Goal: Find specific page/section: Find specific page/section

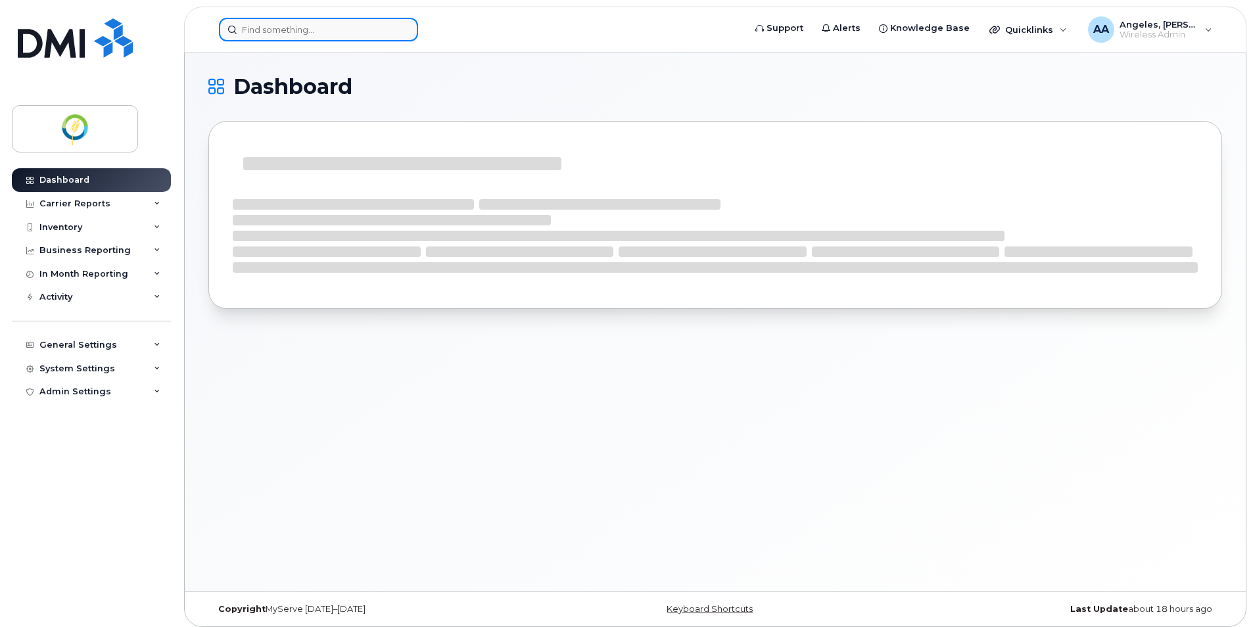
click at [270, 34] on input at bounding box center [318, 30] width 199 height 24
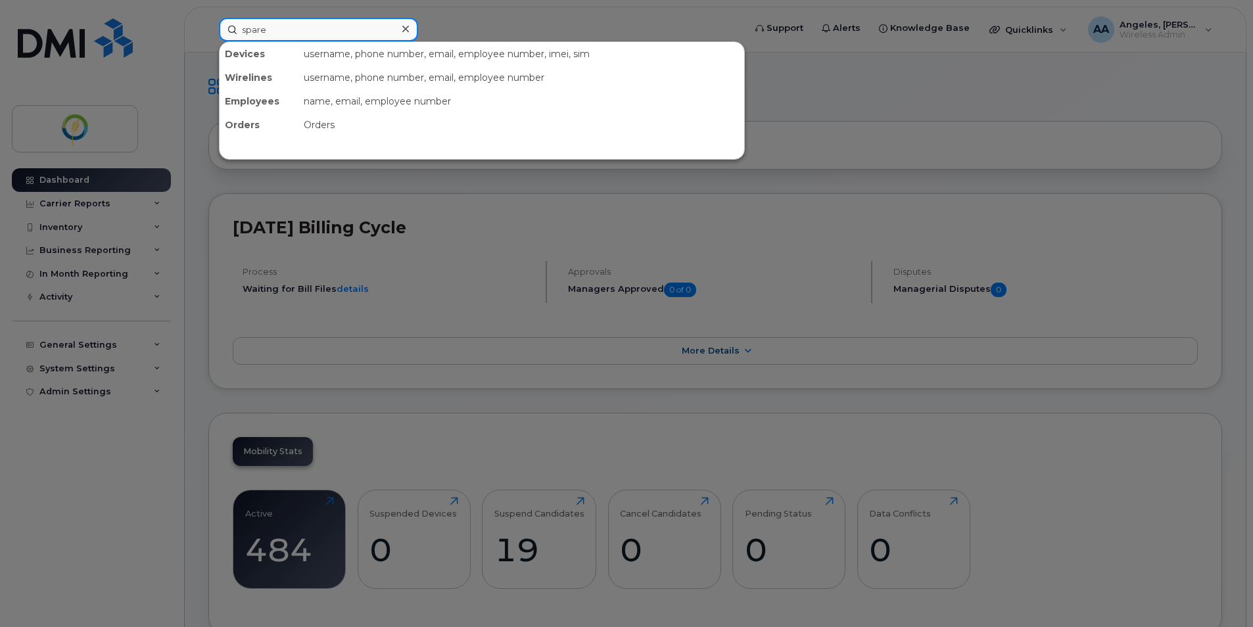
type input "spare"
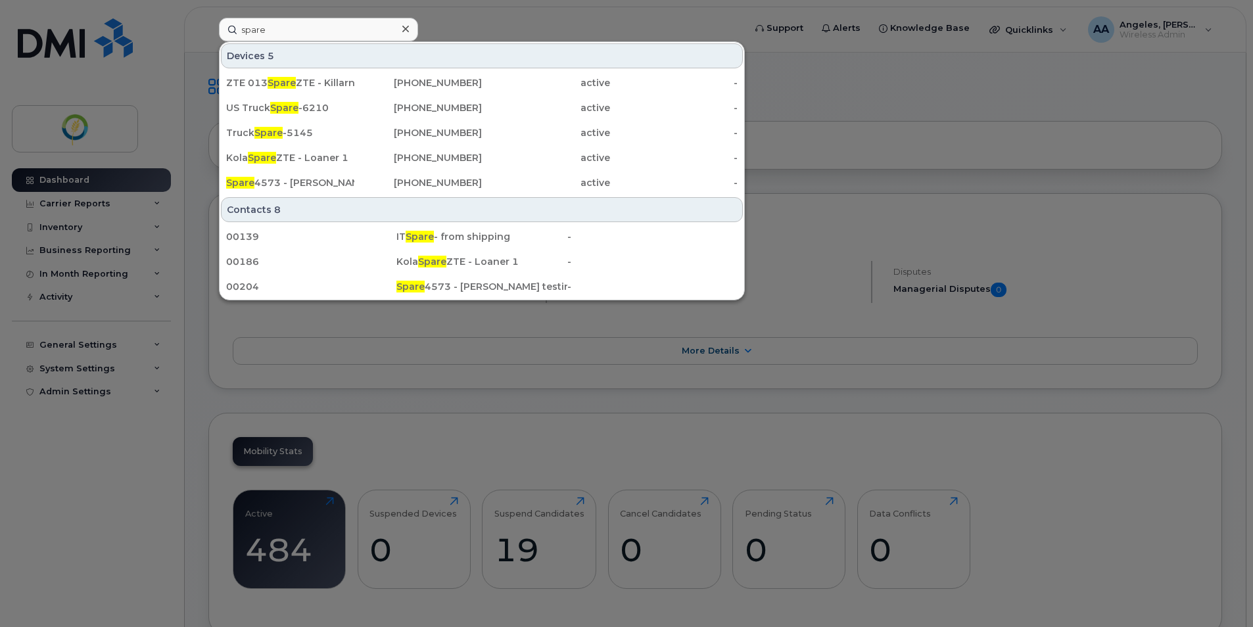
click at [674, 207] on div "Contacts 8" at bounding box center [482, 209] width 522 height 25
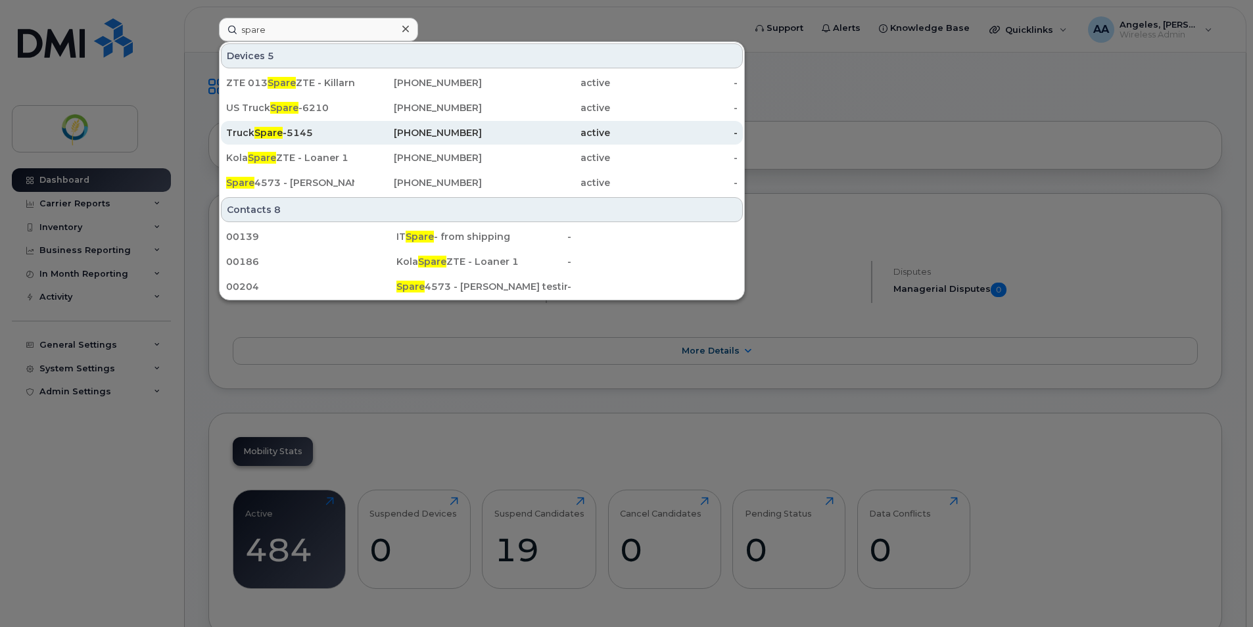
click at [295, 128] on div "Truck Spare -5145" at bounding box center [290, 132] width 128 height 13
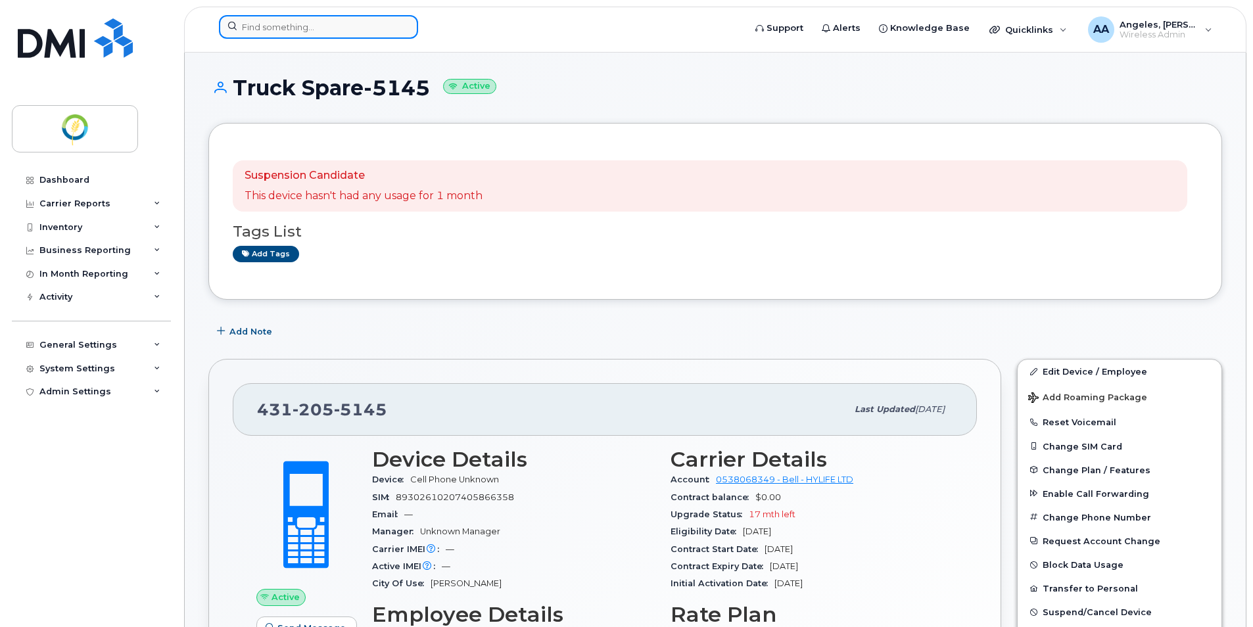
click at [304, 28] on input at bounding box center [318, 27] width 199 height 24
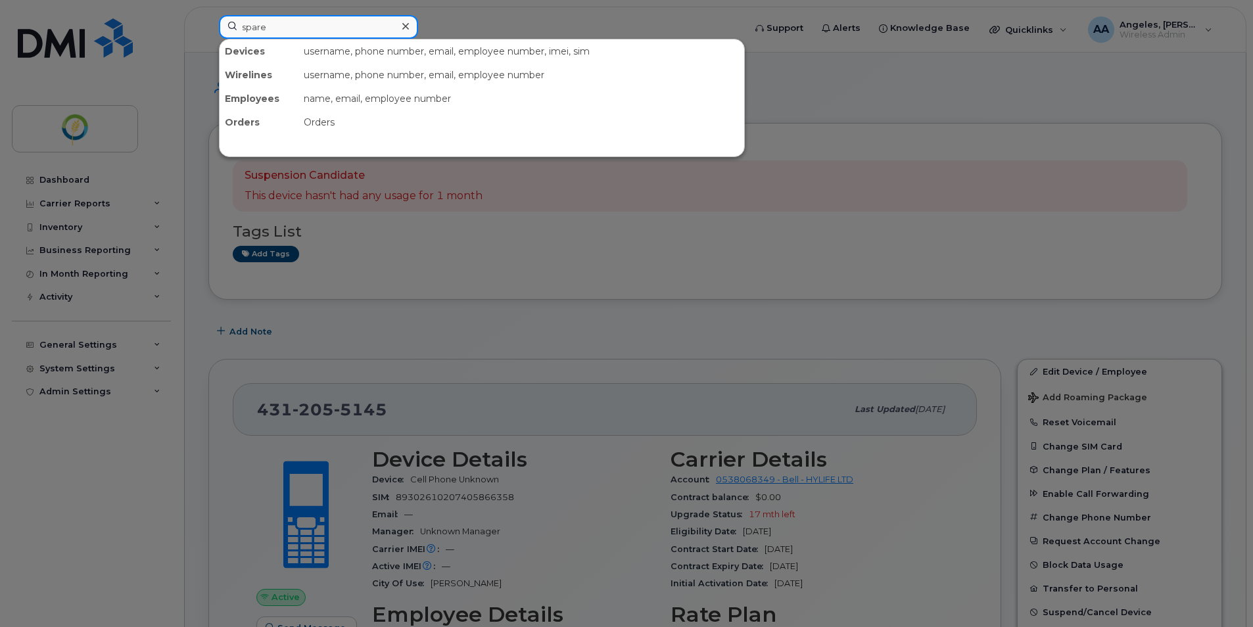
type input "spare"
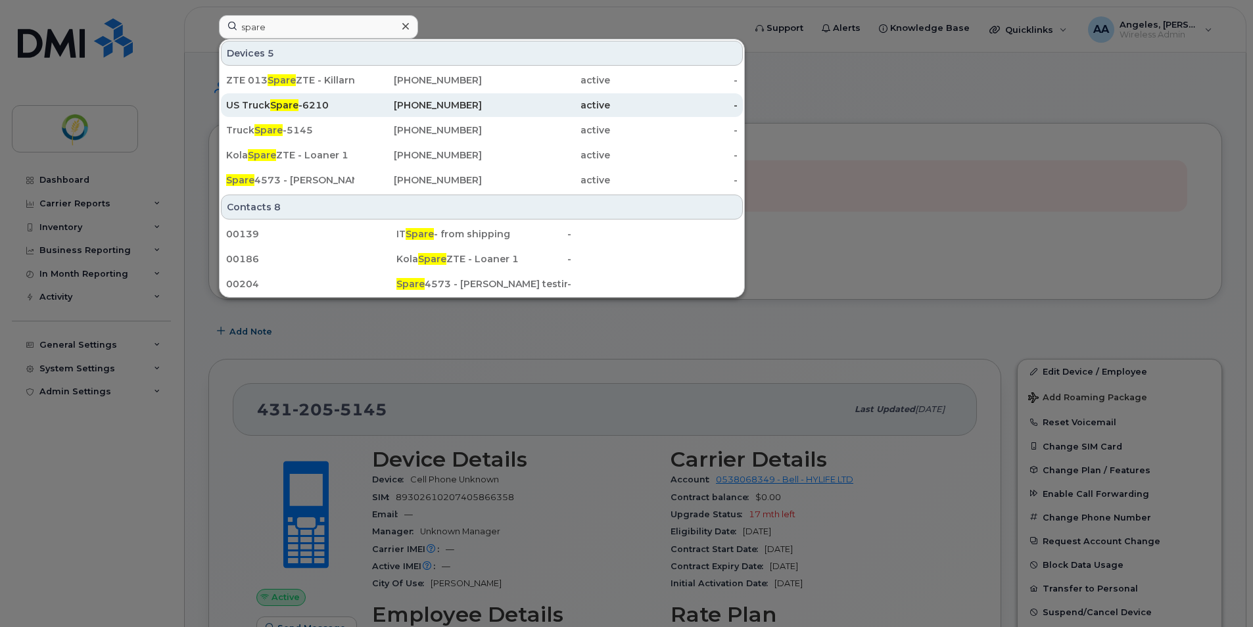
click at [528, 106] on div "active" at bounding box center [546, 105] width 128 height 13
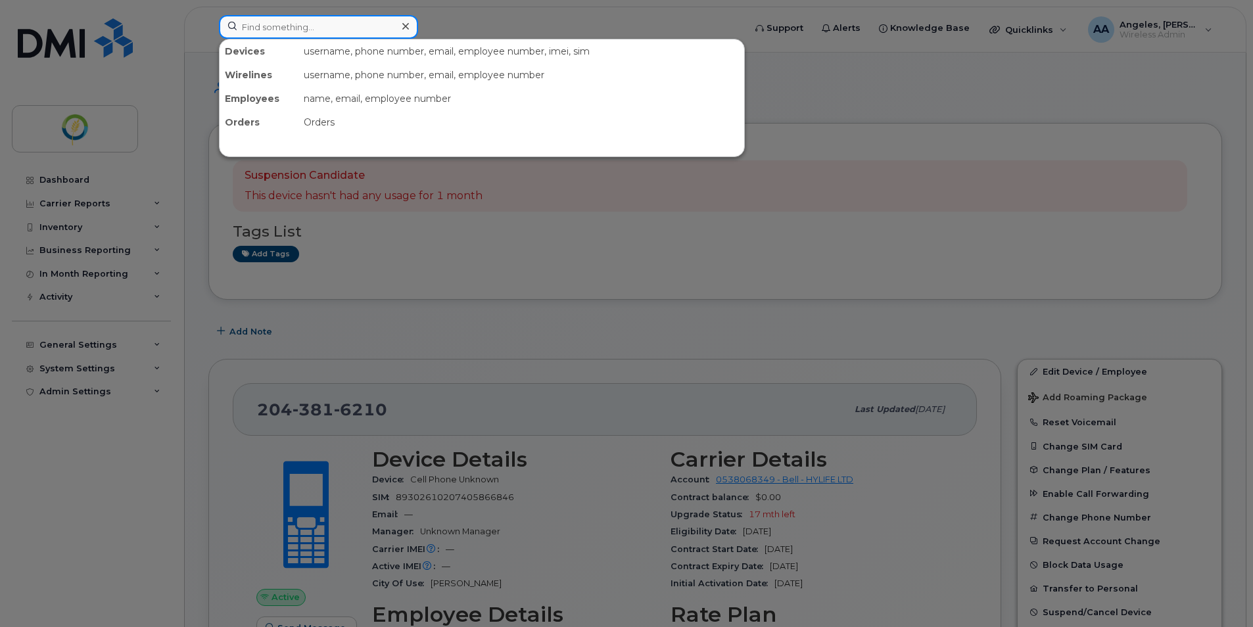
click at [289, 23] on input at bounding box center [318, 27] width 199 height 24
type input "eric"
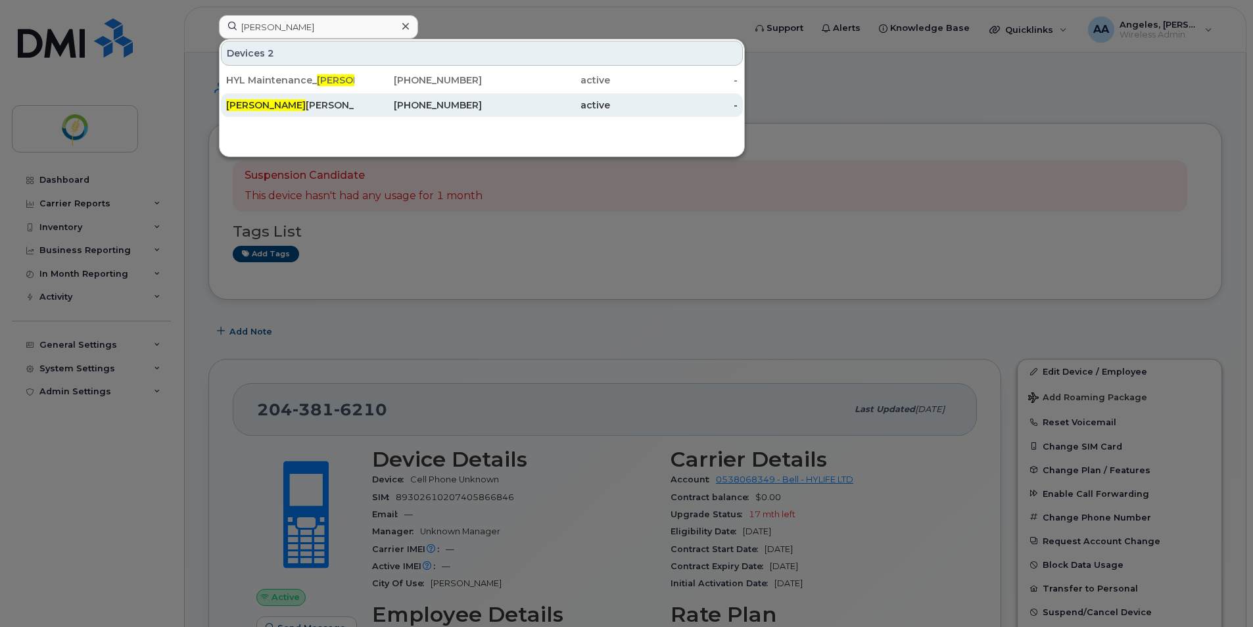
click at [262, 102] on div "Eric Gendreau" at bounding box center [290, 105] width 128 height 13
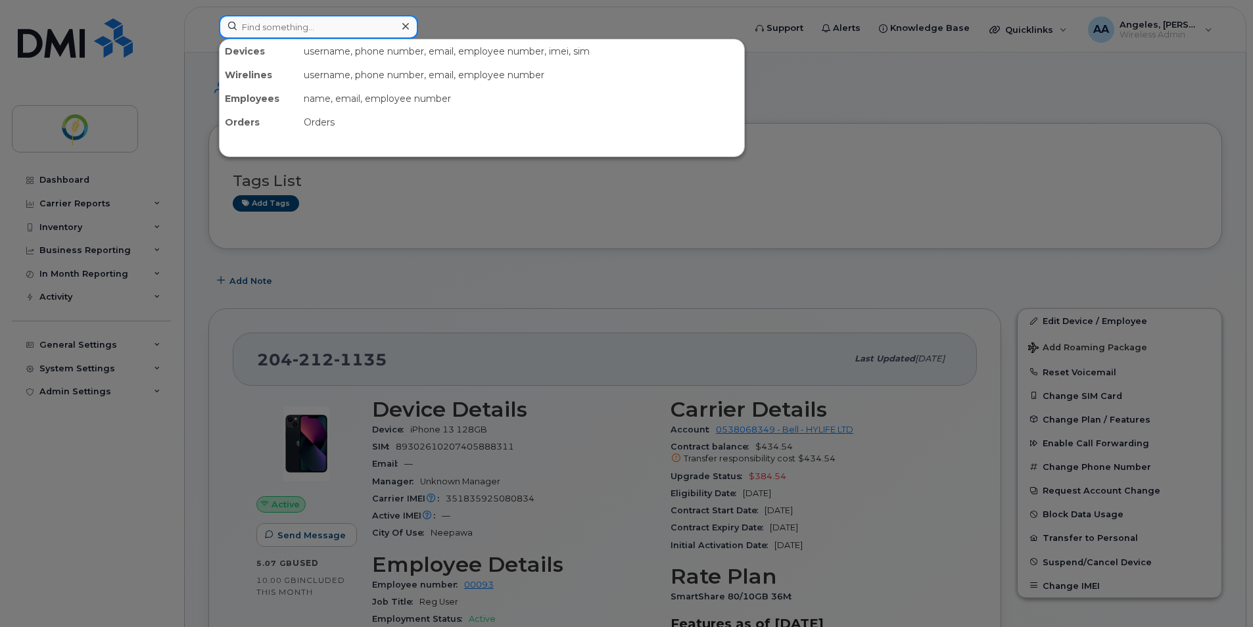
click at [251, 30] on input at bounding box center [318, 27] width 199 height 24
click at [842, 128] on div at bounding box center [626, 313] width 1253 height 627
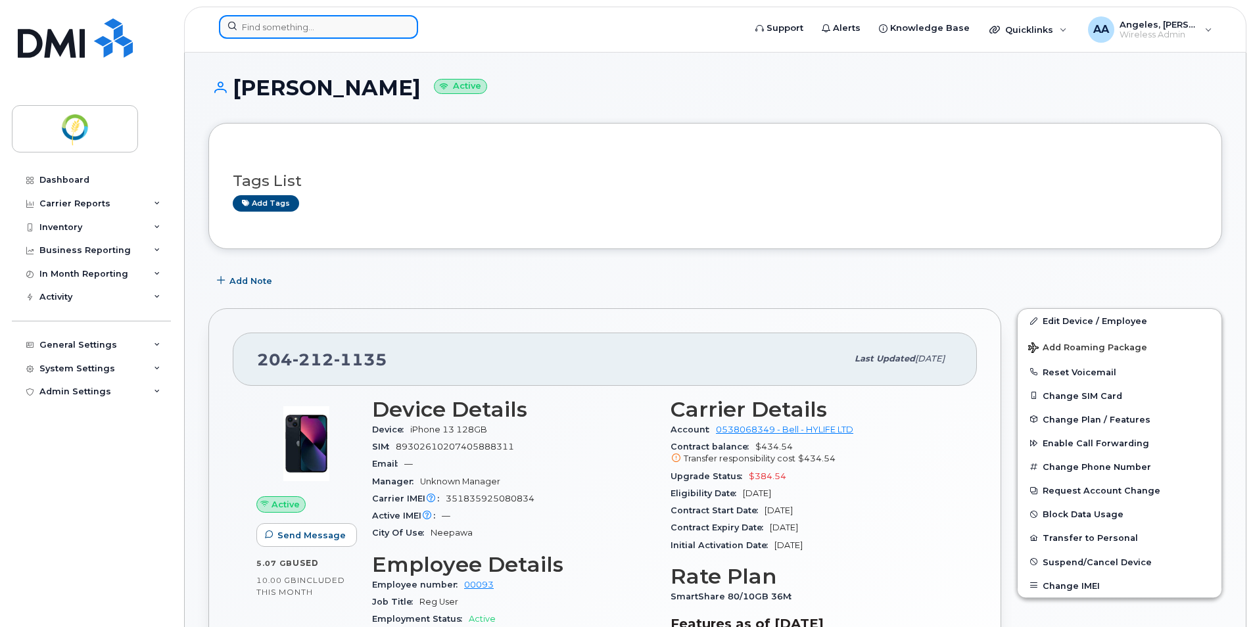
click at [278, 35] on input at bounding box center [318, 27] width 199 height 24
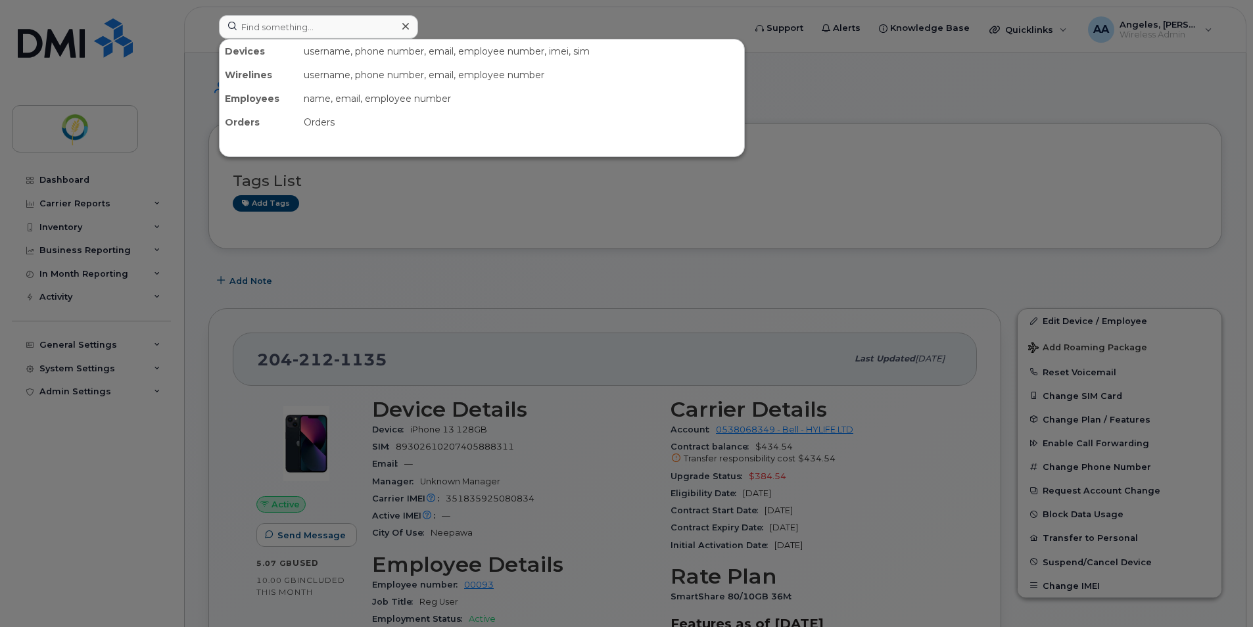
click at [679, 197] on div at bounding box center [626, 313] width 1253 height 627
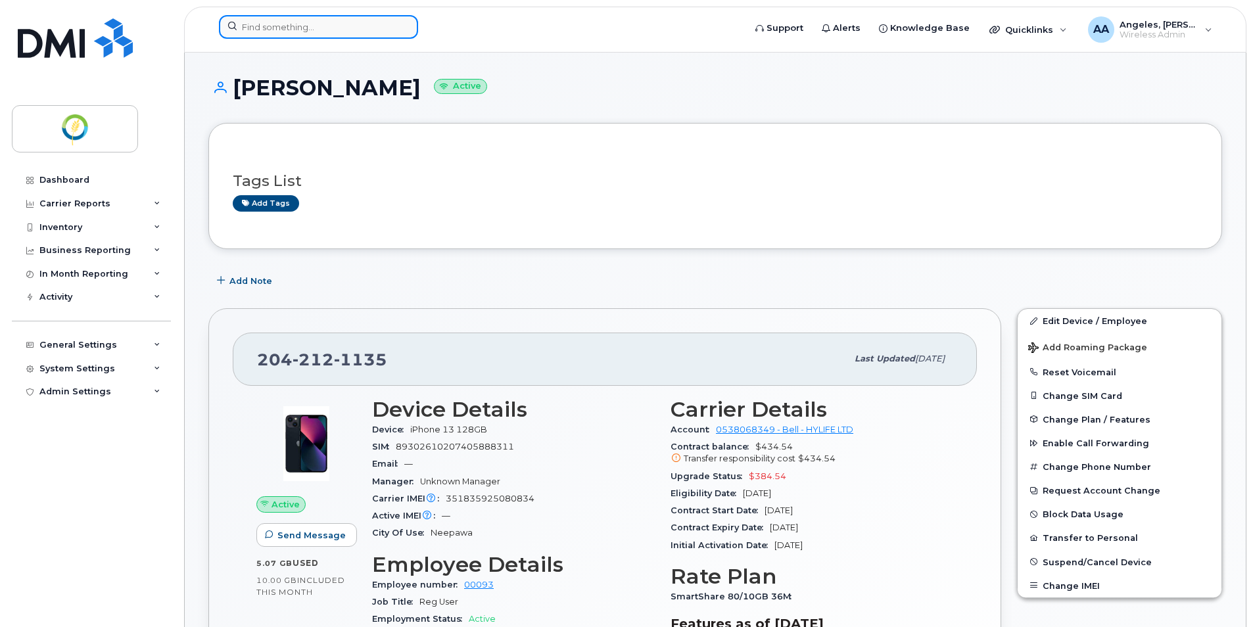
click at [283, 27] on input at bounding box center [318, 27] width 199 height 24
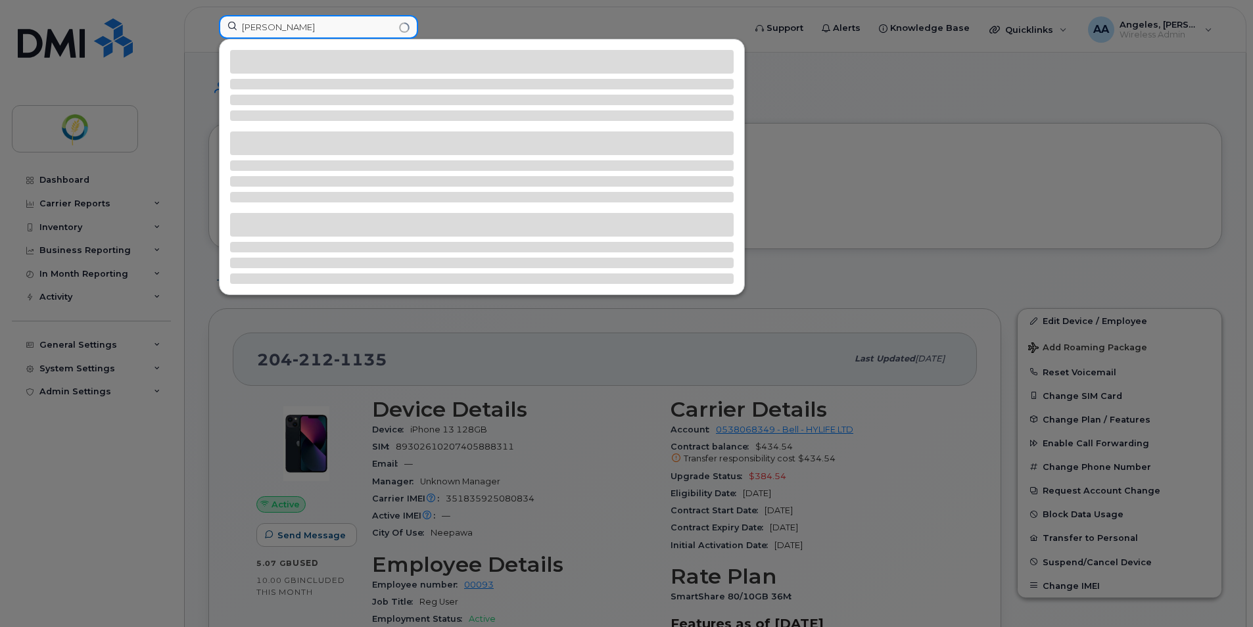
type input "shelly"
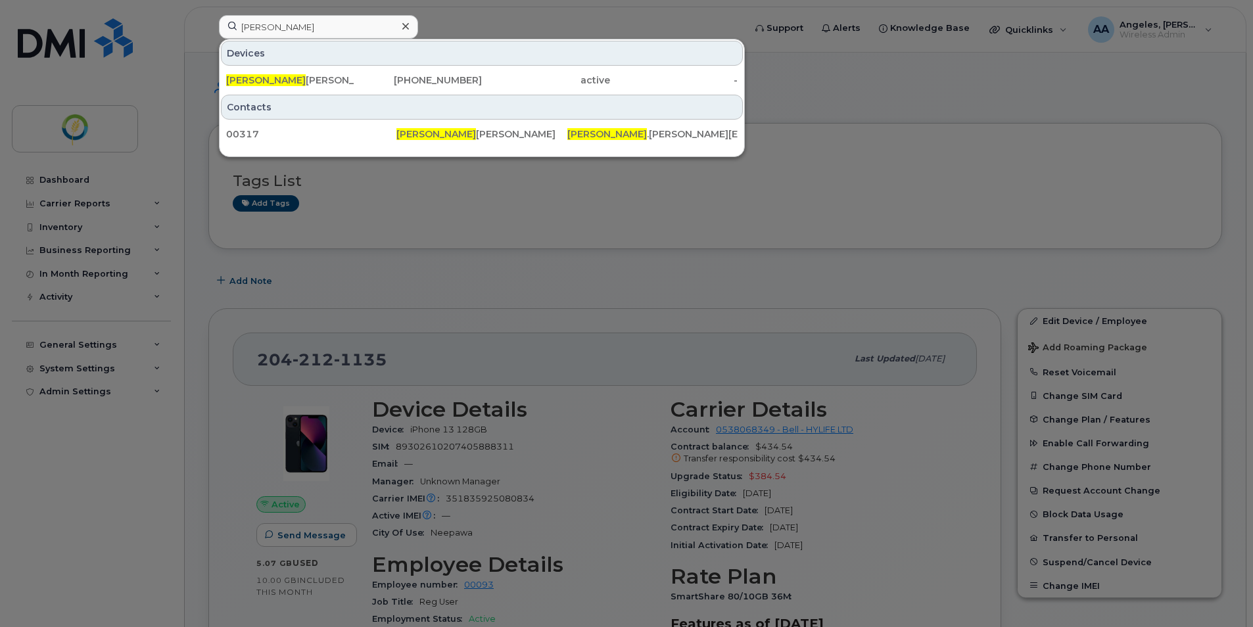
click at [62, 176] on div at bounding box center [626, 313] width 1253 height 627
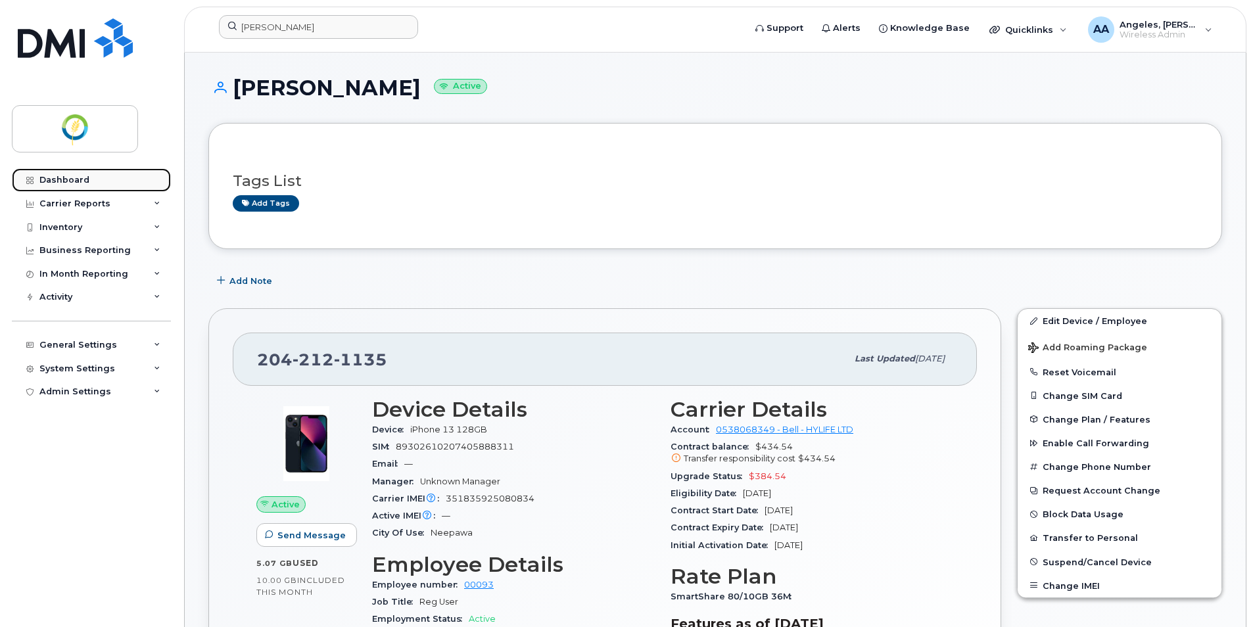
click at [62, 179] on div "Dashboard" at bounding box center [64, 180] width 50 height 11
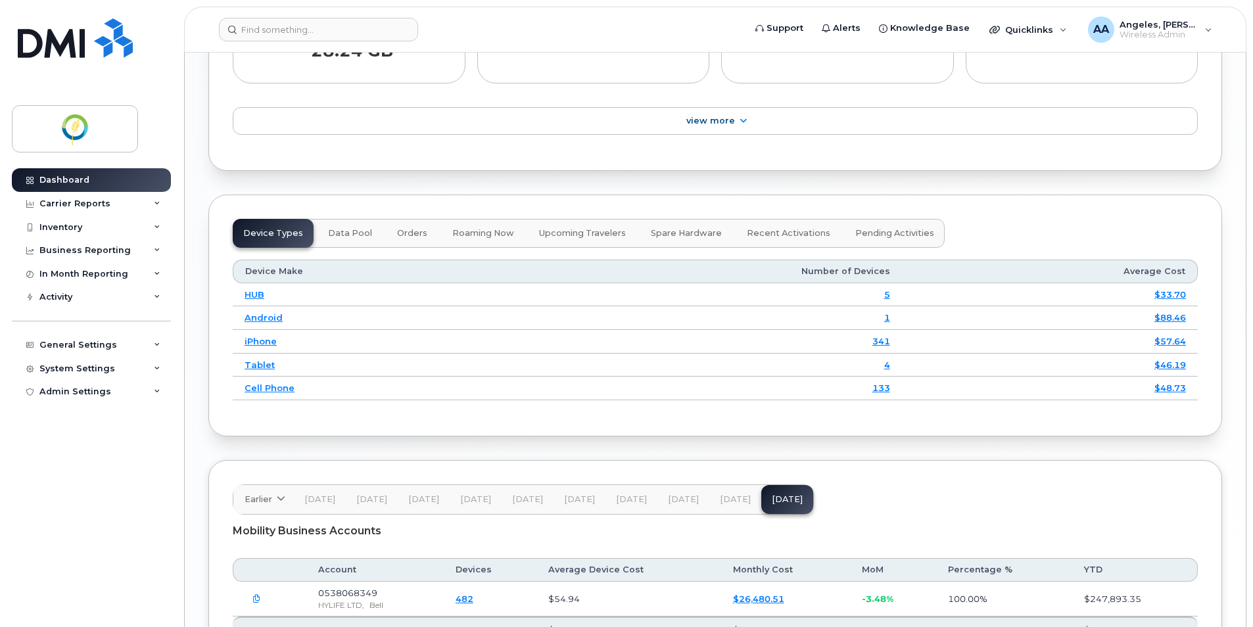
scroll to position [1639, 0]
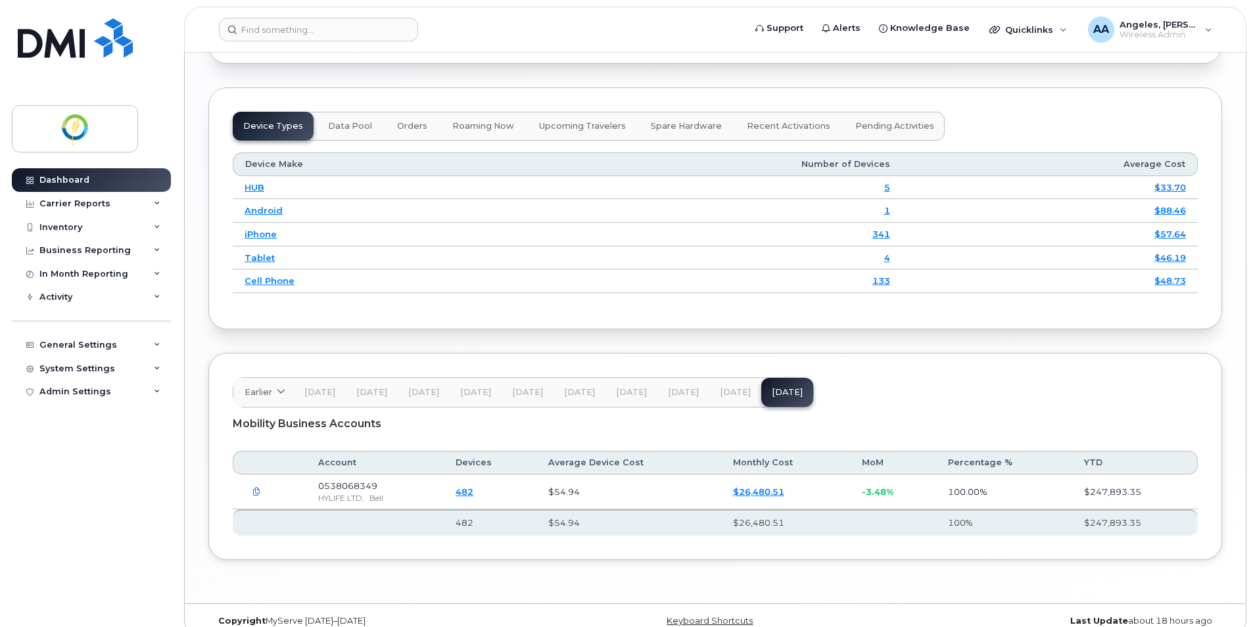
click at [473, 487] on link "482" at bounding box center [465, 492] width 18 height 11
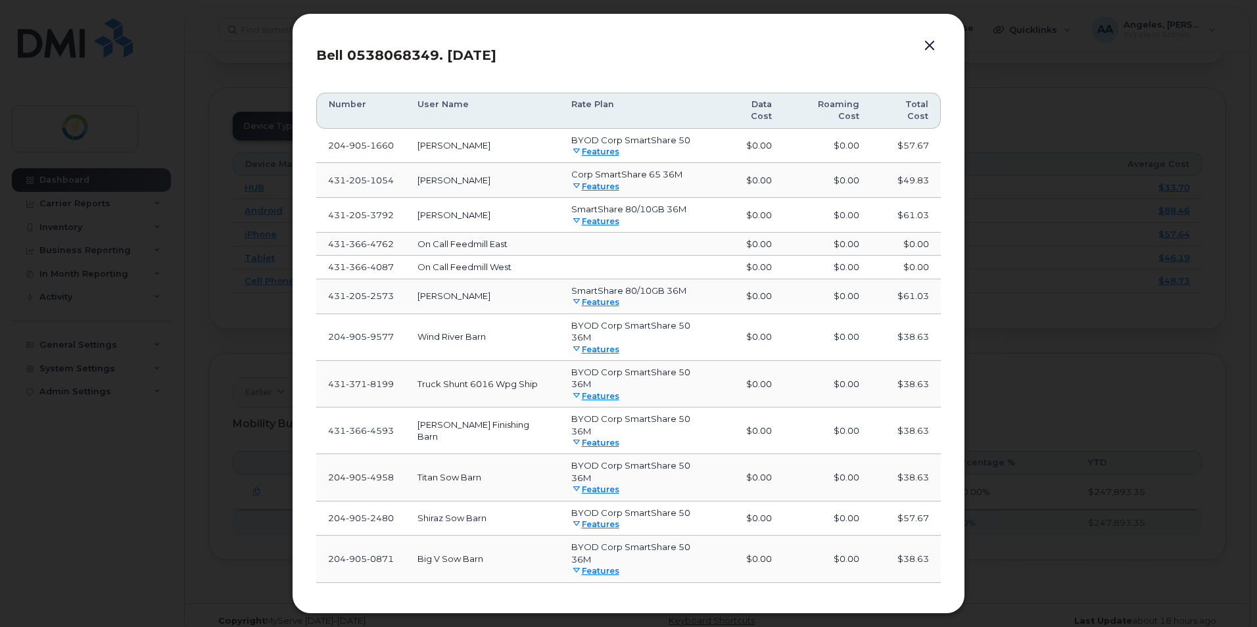
click at [455, 107] on th "User Name" at bounding box center [483, 111] width 154 height 36
drag, startPoint x: 942, startPoint y: 128, endPoint x: 944, endPoint y: 260, distance: 132.2
click at [944, 276] on div "Bell 0538068349. [DATE] Number User Name Rate Plan Data Cost Roaming Cost Total…" at bounding box center [628, 313] width 673 height 601
click at [930, 46] on button "button" at bounding box center [930, 46] width 20 height 18
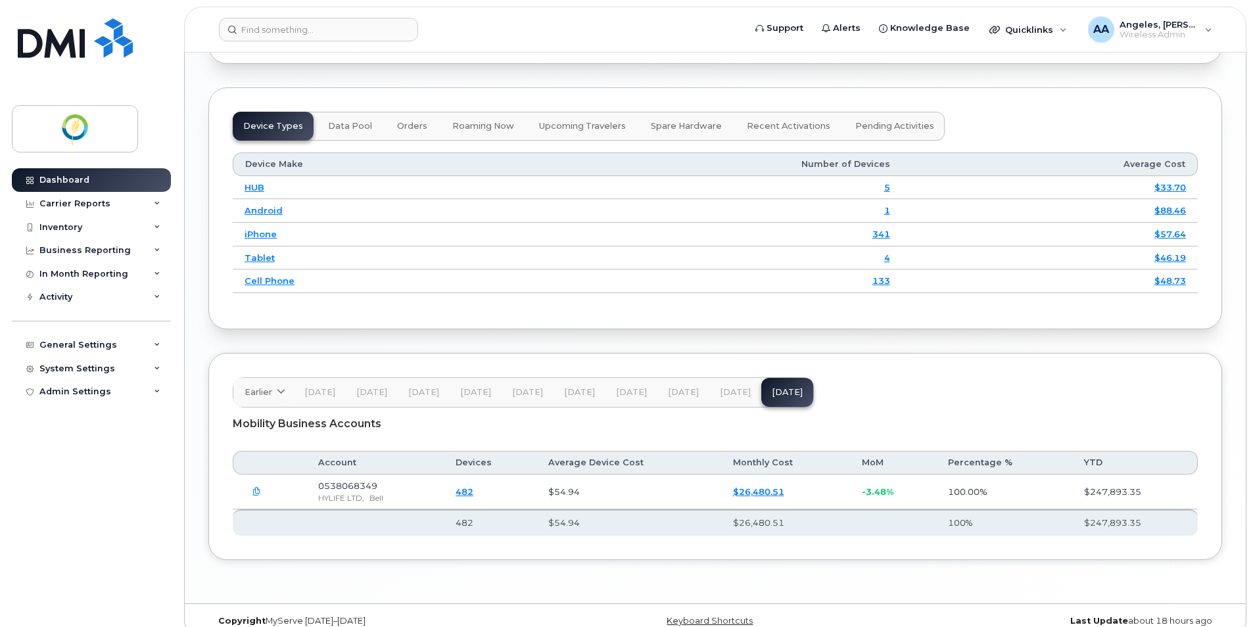
click at [473, 487] on link "482" at bounding box center [465, 492] width 18 height 11
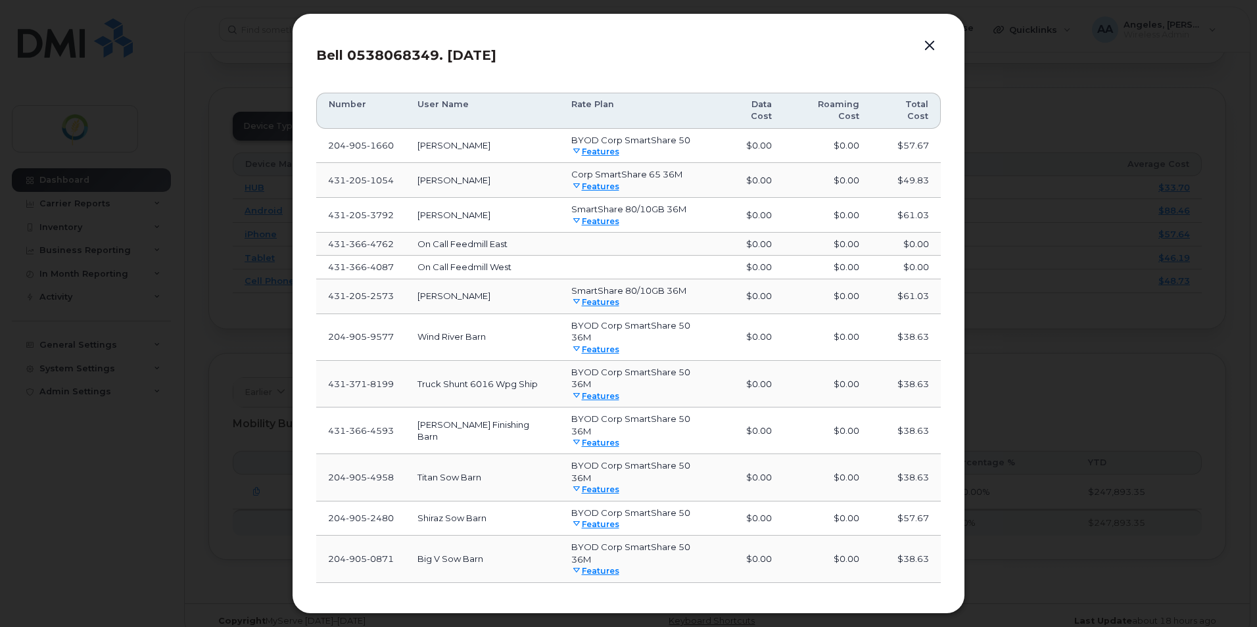
click at [927, 51] on button "button" at bounding box center [930, 46] width 20 height 18
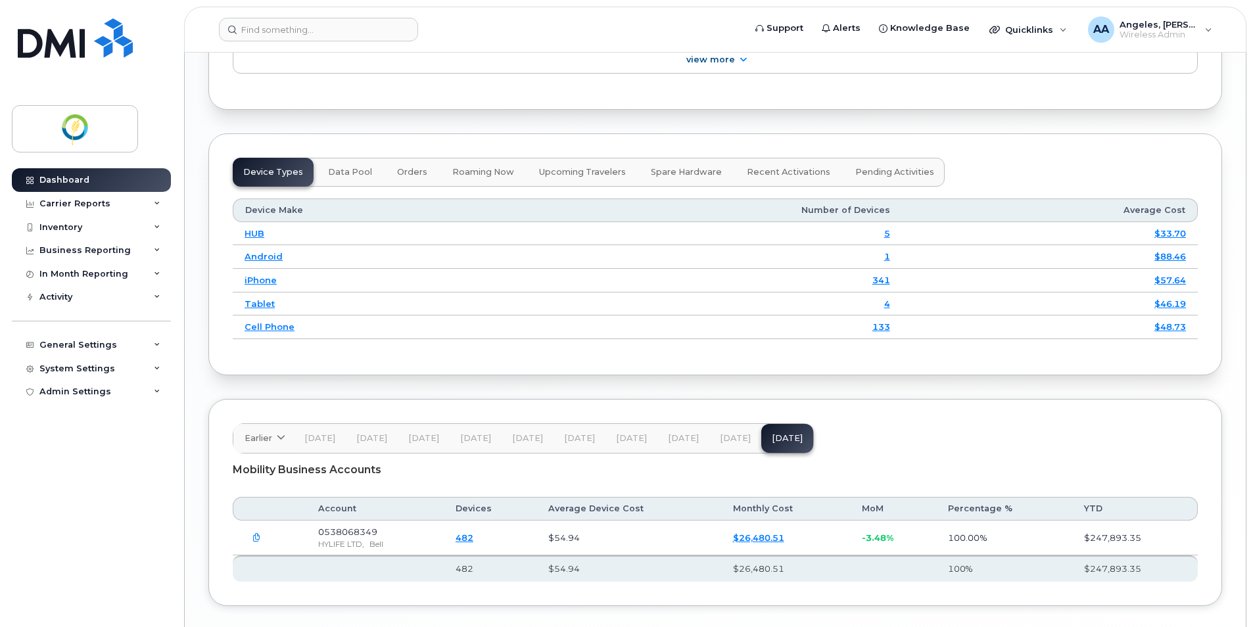
scroll to position [1573, 0]
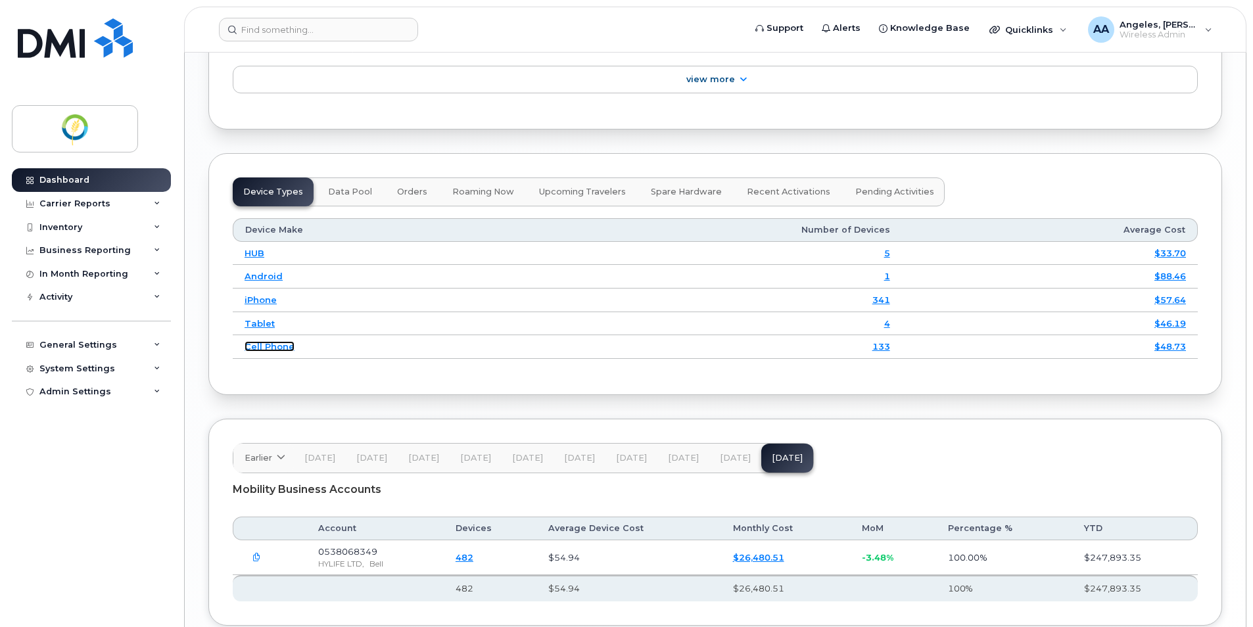
click at [268, 341] on link "Cell Phone" at bounding box center [270, 346] width 50 height 11
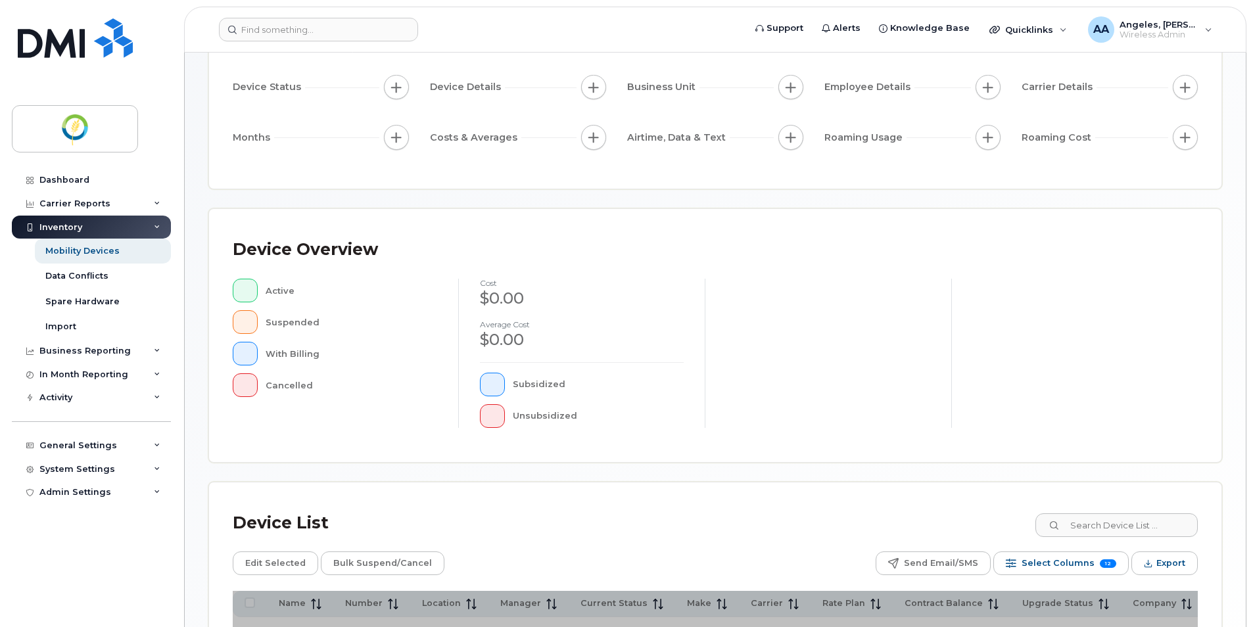
scroll to position [281, 0]
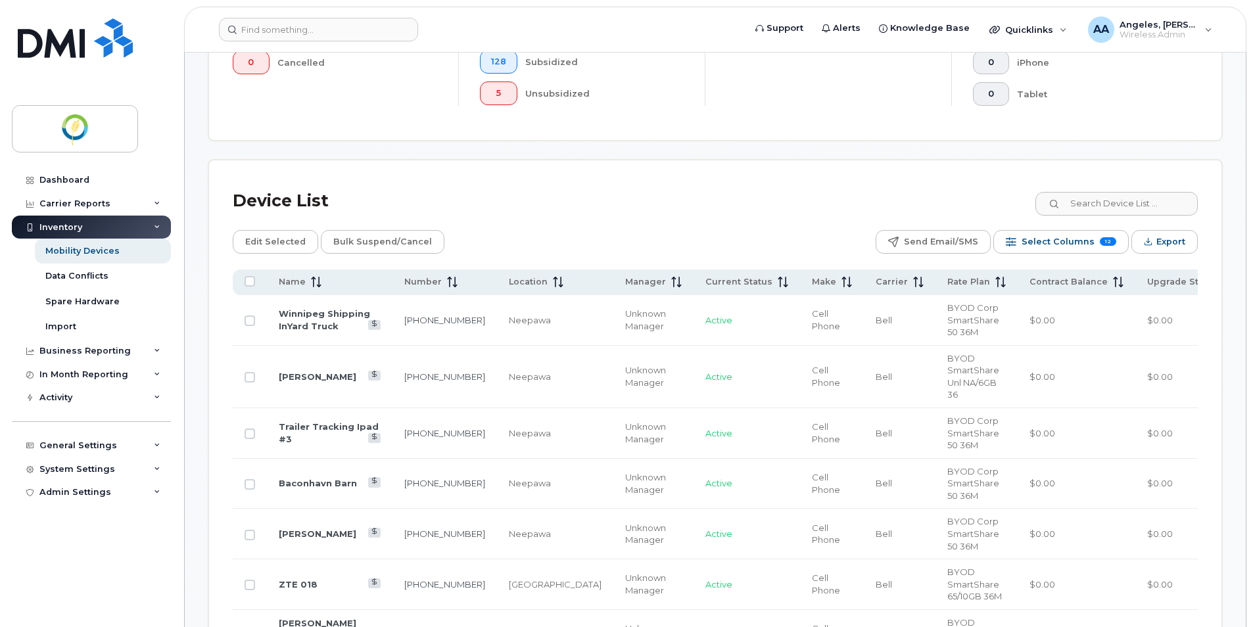
scroll to position [544, 0]
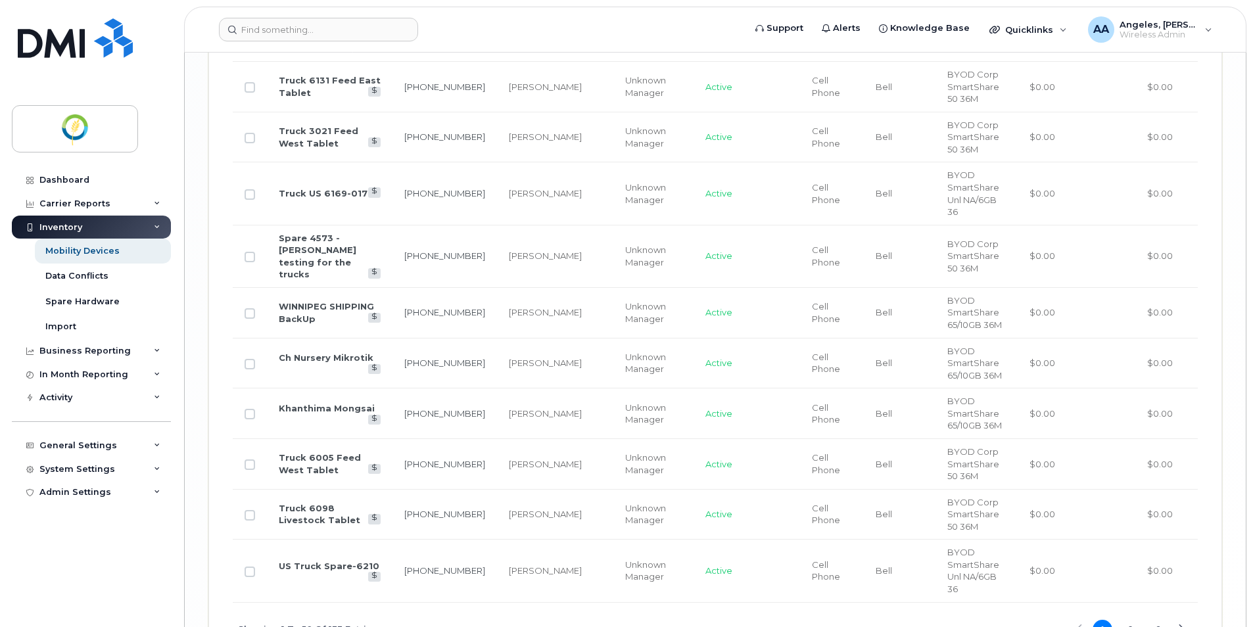
scroll to position [3106, 0]
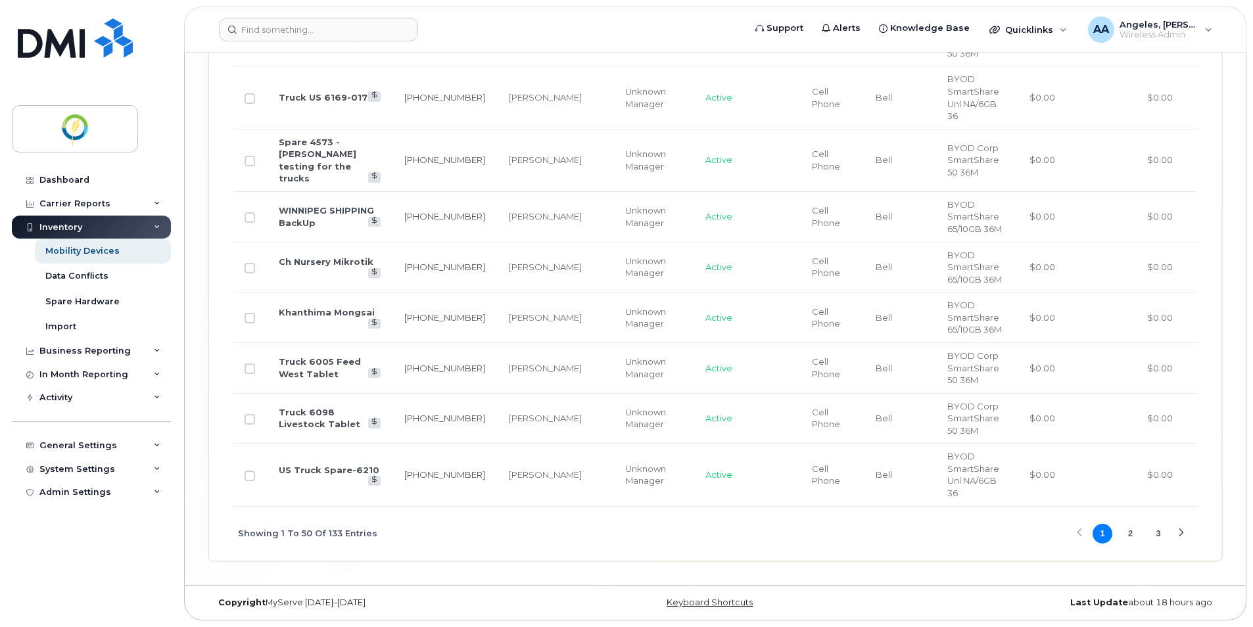
click at [1125, 538] on button "2" at bounding box center [1131, 534] width 20 height 20
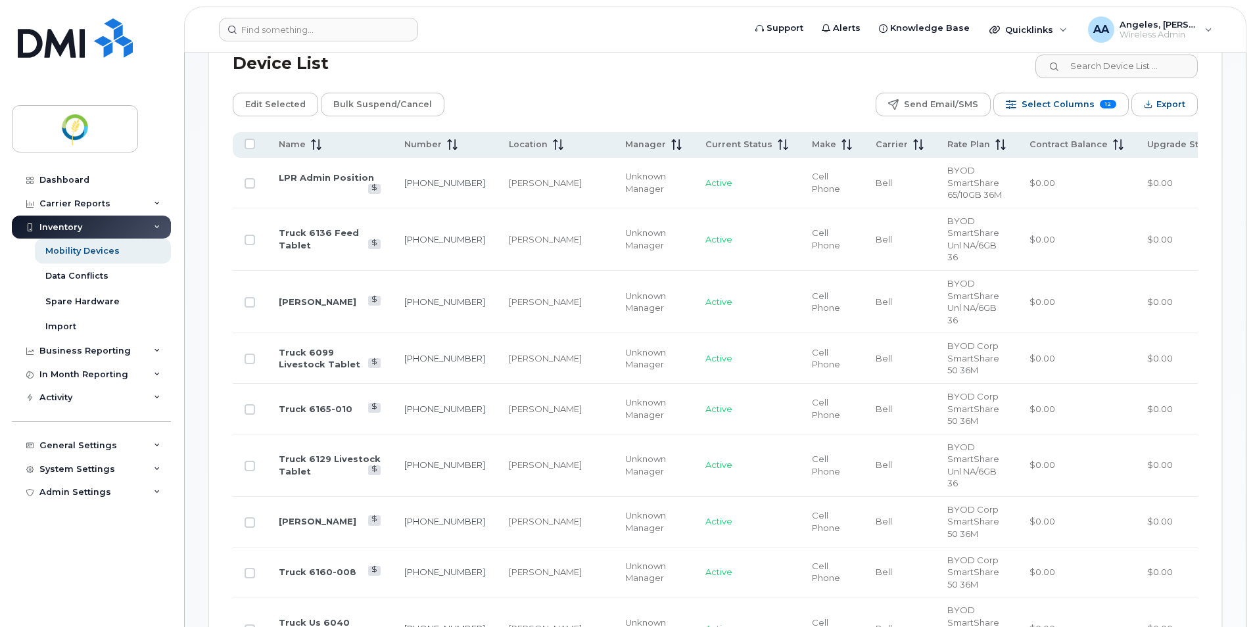
scroll to position [419, 0]
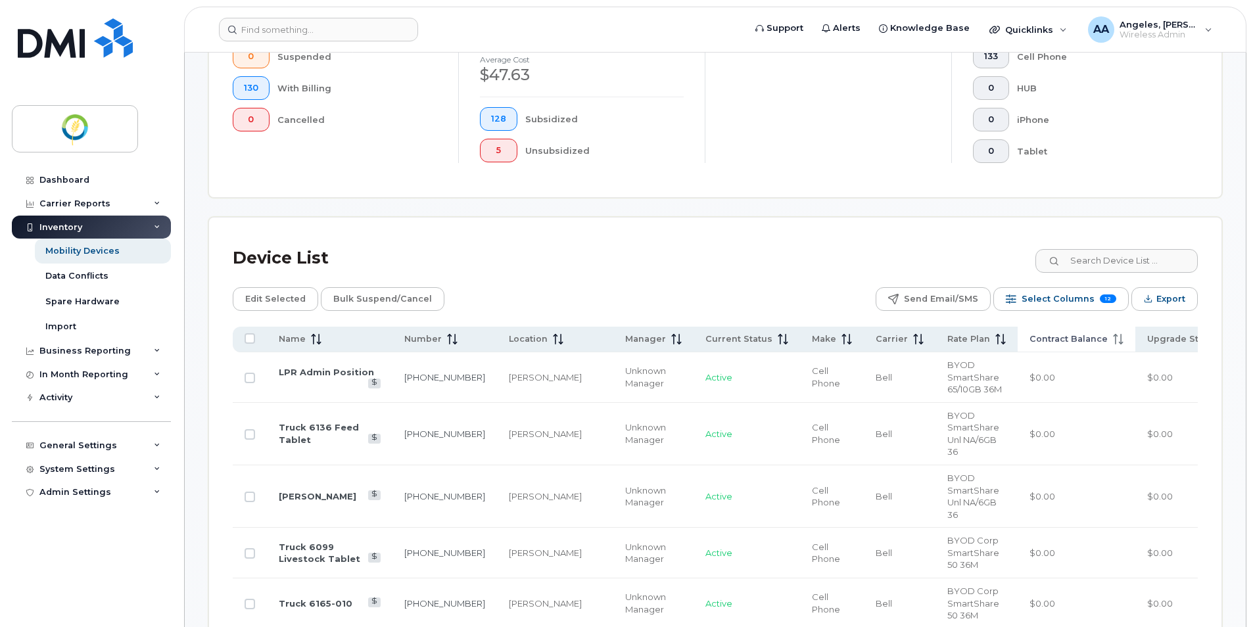
click at [1030, 340] on span "Contract Balance" at bounding box center [1069, 339] width 78 height 12
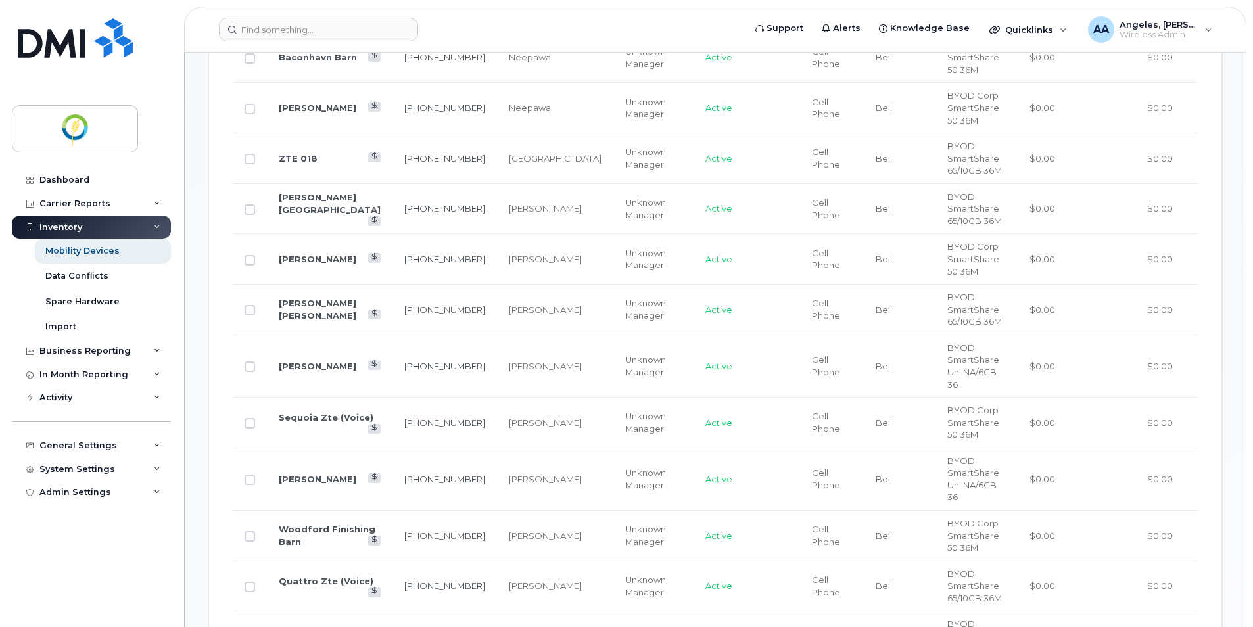
scroll to position [879, 0]
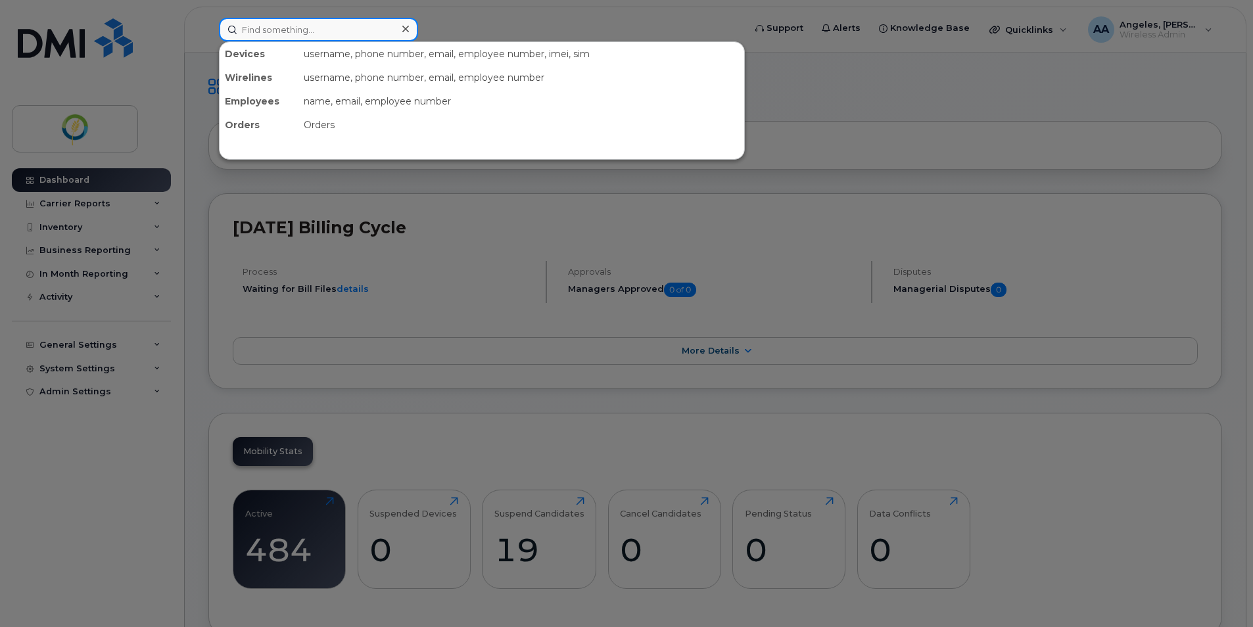
click at [327, 21] on input at bounding box center [318, 30] width 199 height 24
type input "spare"
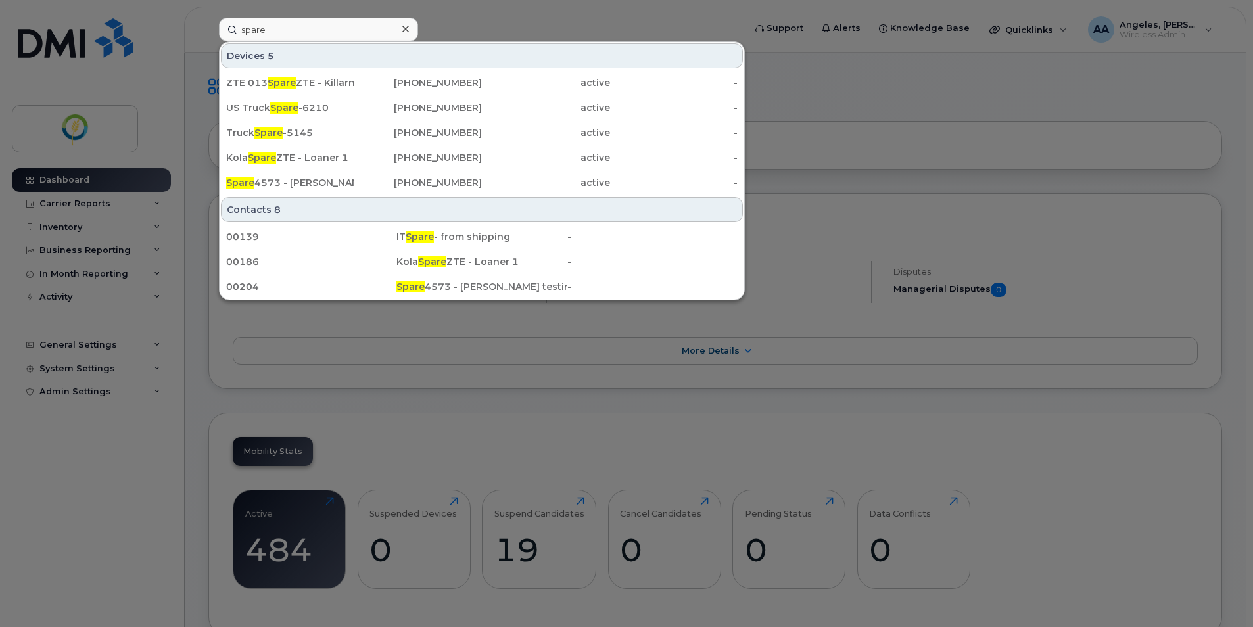
click at [655, 55] on div "Devices 5" at bounding box center [482, 55] width 522 height 25
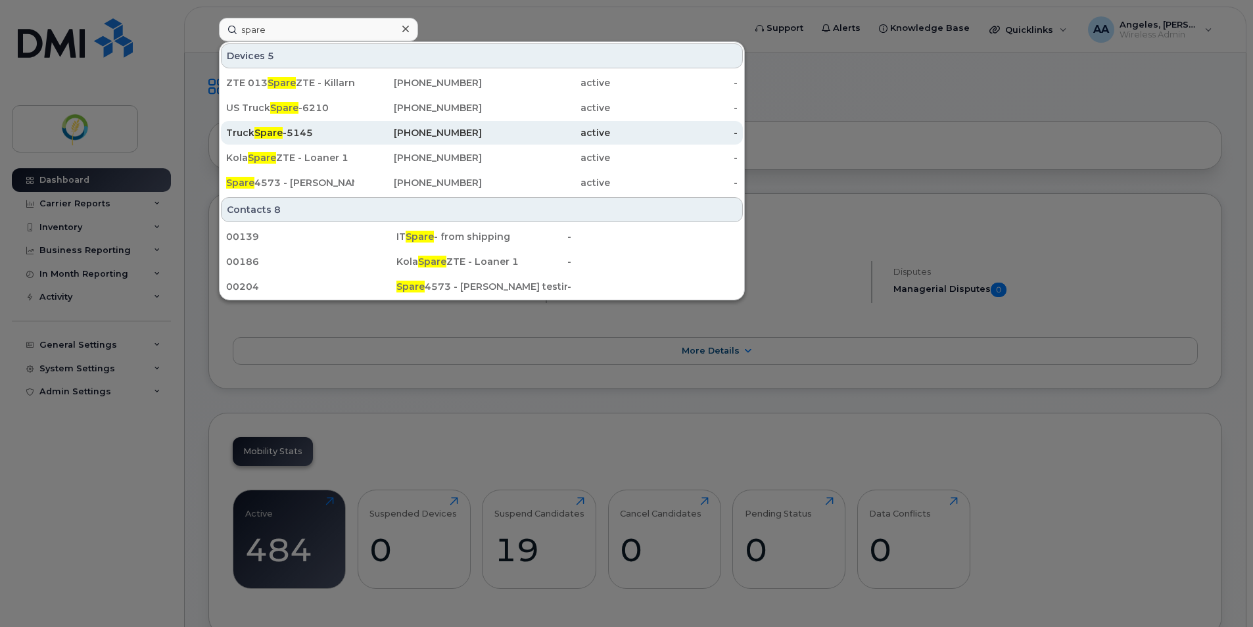
drag, startPoint x: 310, startPoint y: 140, endPoint x: 448, endPoint y: 128, distance: 138.6
click at [310, 139] on div "Truck Spare -5145" at bounding box center [290, 133] width 128 height 24
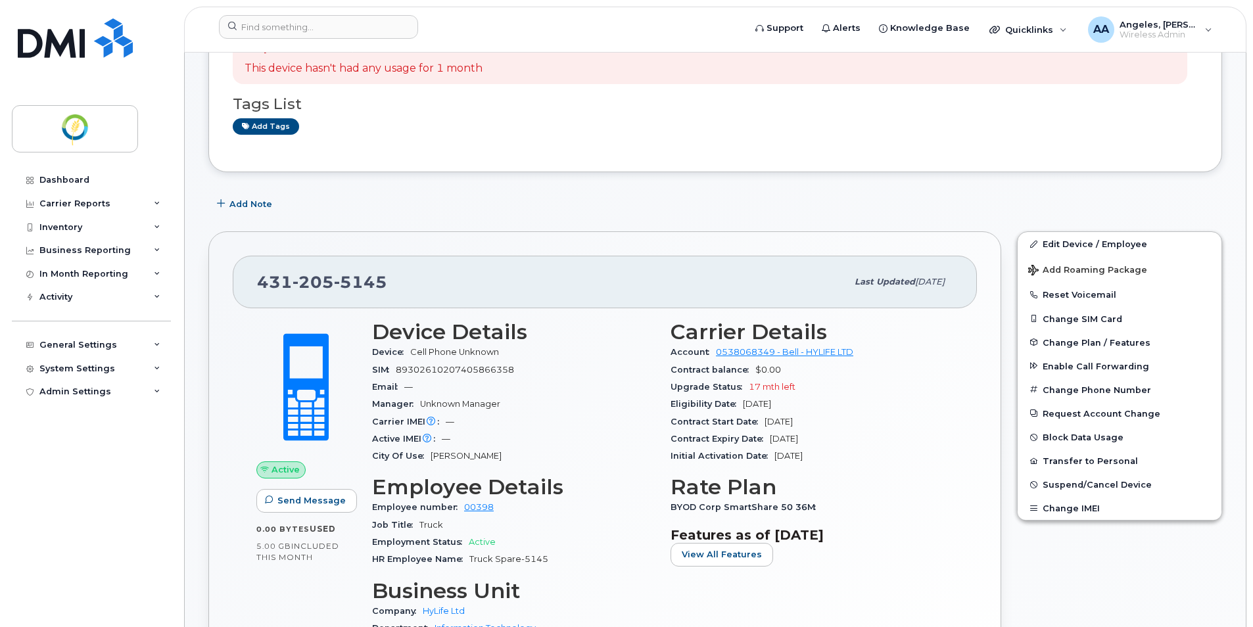
scroll to position [119, 0]
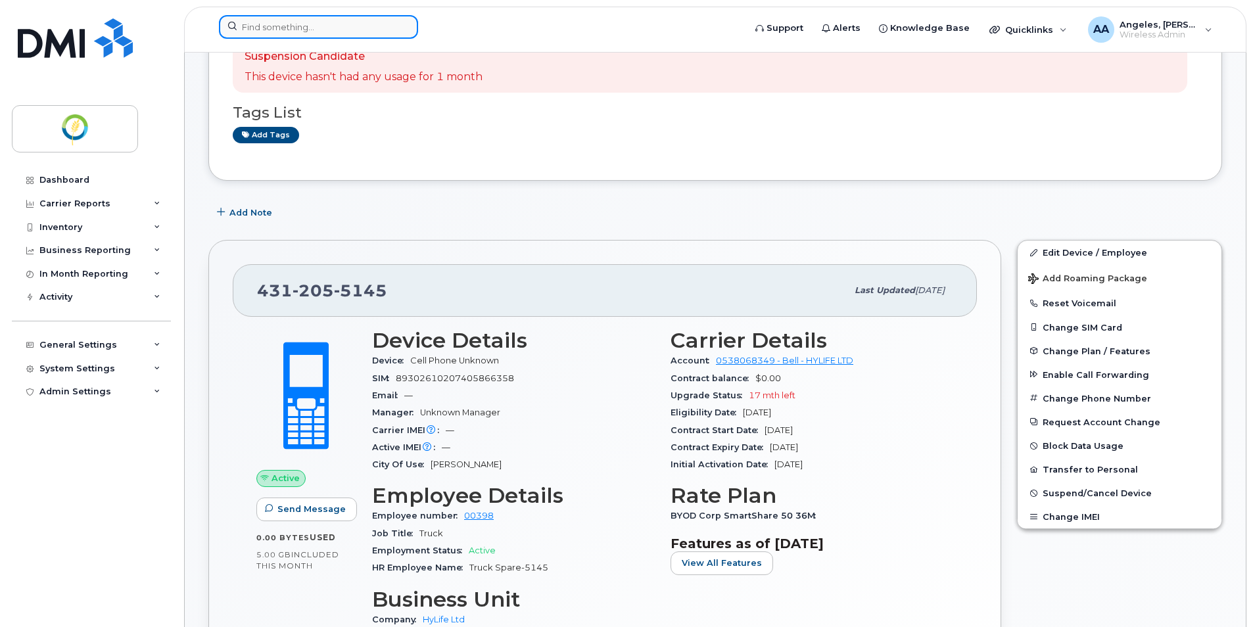
click at [287, 23] on input at bounding box center [318, 27] width 199 height 24
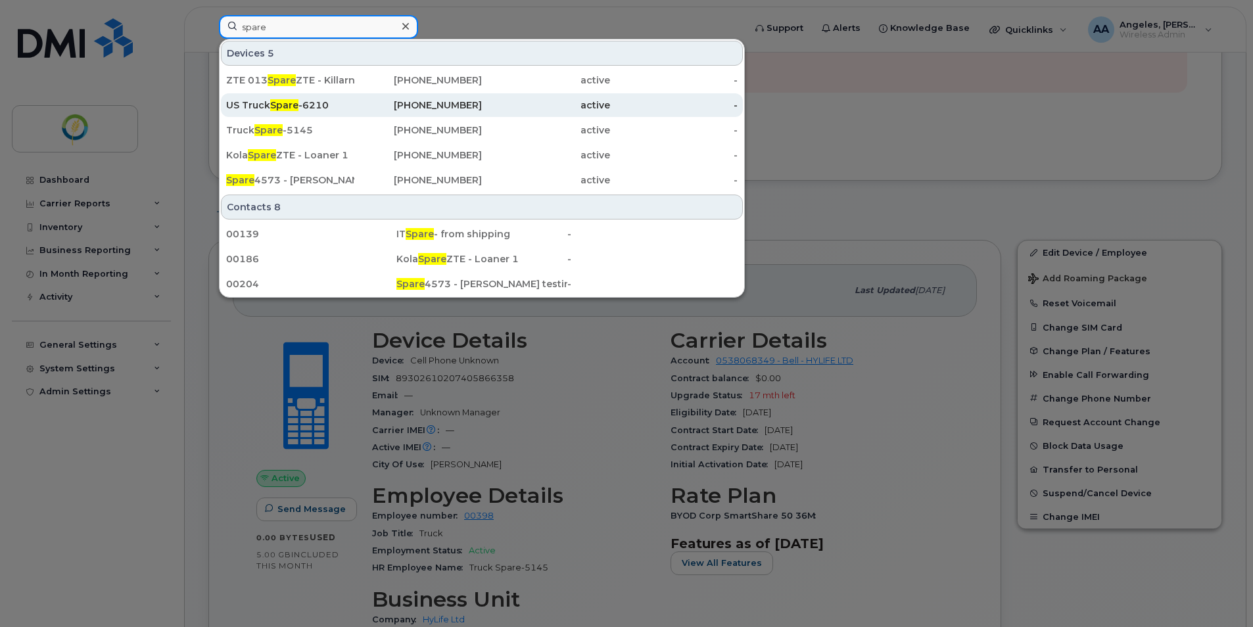
type input "spare"
click at [296, 106] on span "Spare" at bounding box center [284, 105] width 28 height 12
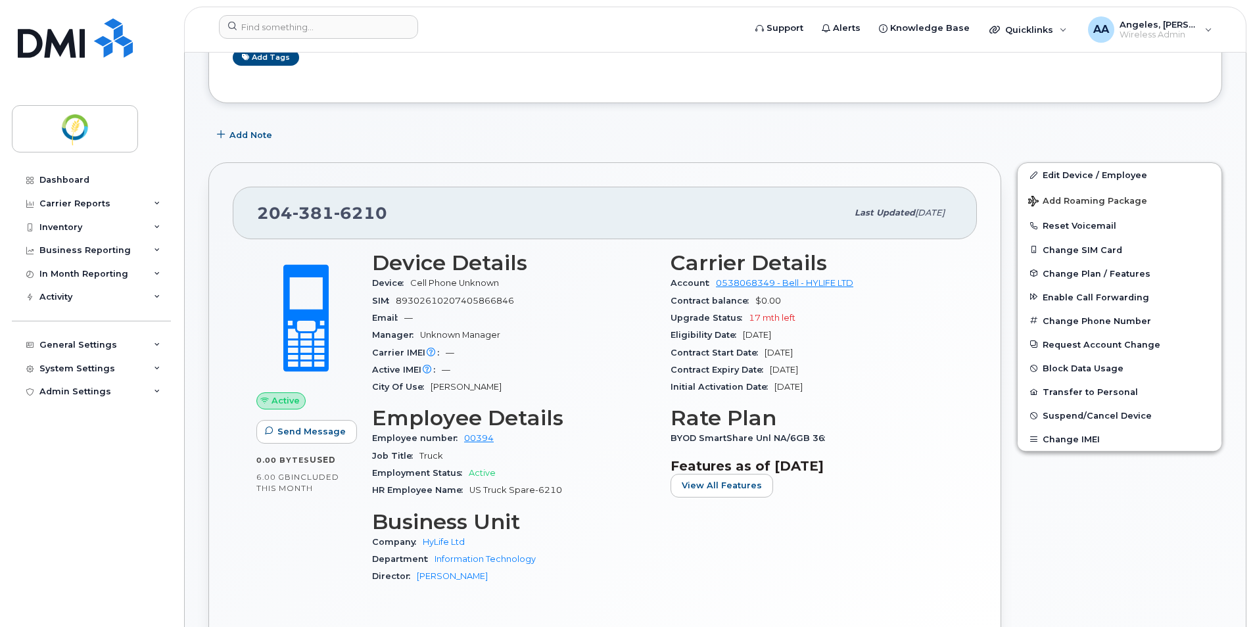
scroll to position [197, 0]
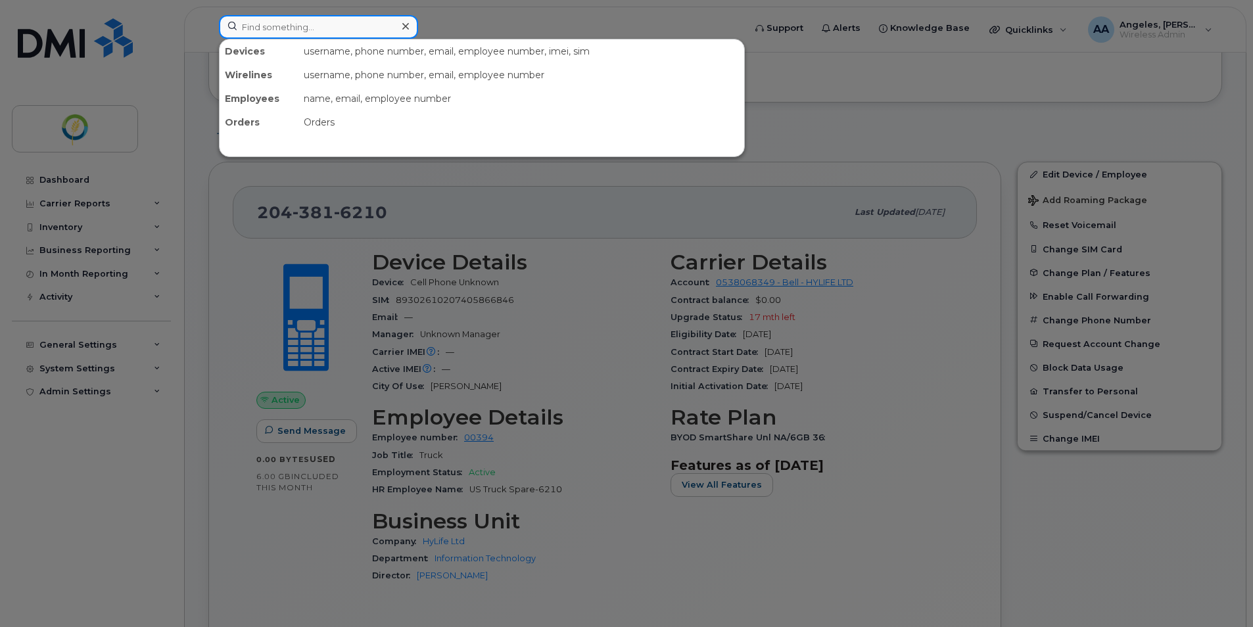
click at [291, 30] on input at bounding box center [318, 27] width 199 height 24
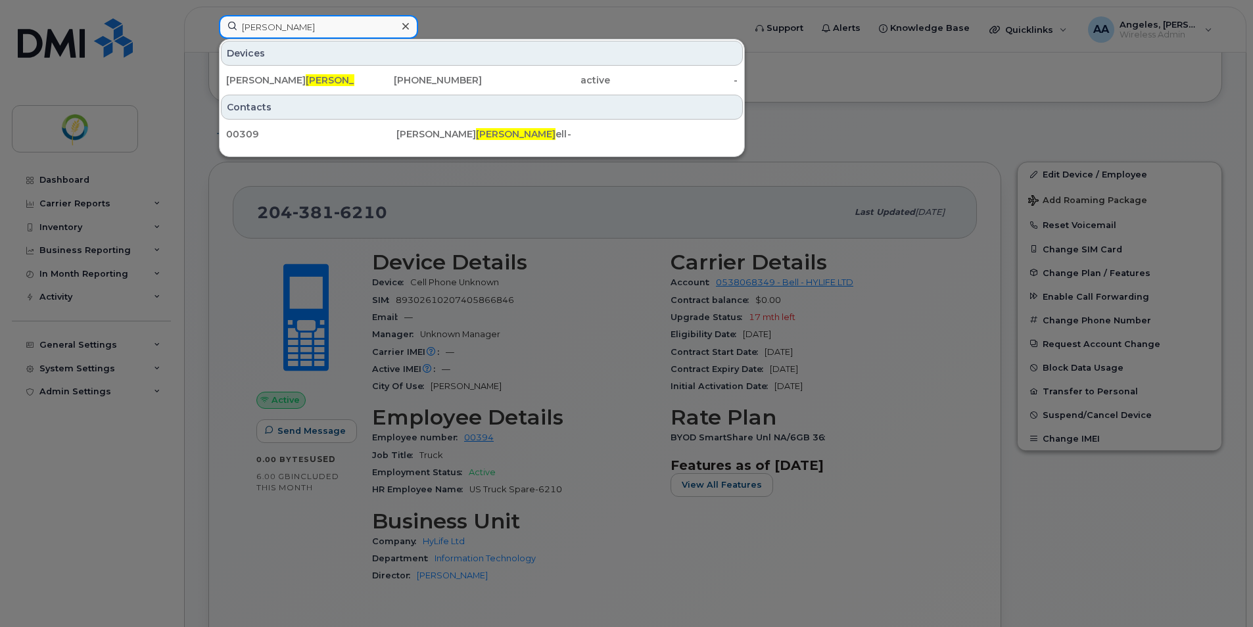
click at [281, 31] on input "[PERSON_NAME]" at bounding box center [318, 27] width 199 height 24
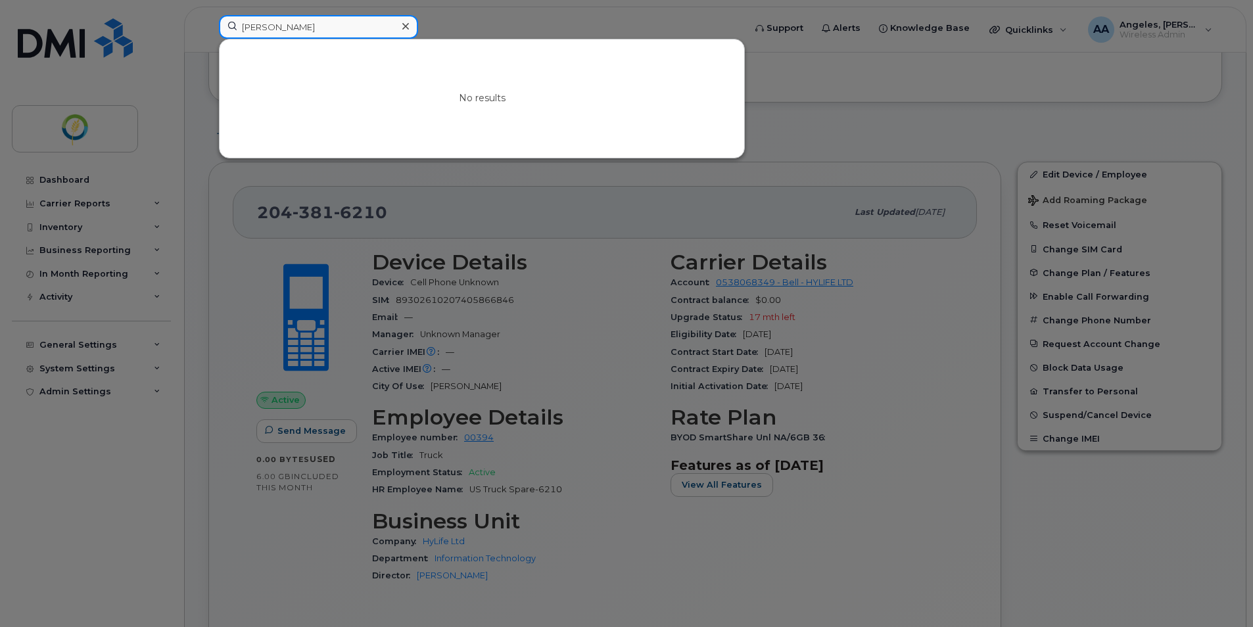
click at [275, 30] on input "Mitch" at bounding box center [318, 27] width 199 height 24
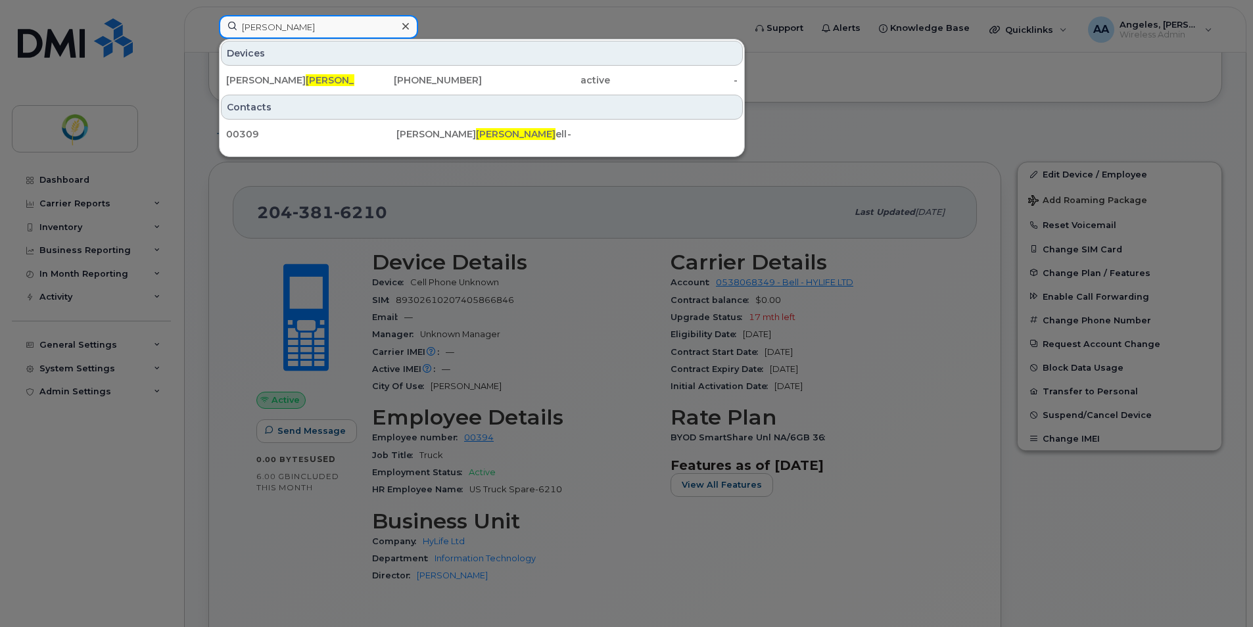
drag, startPoint x: 277, startPoint y: 23, endPoint x: 212, endPoint y: 24, distance: 64.4
click at [212, 24] on div "Mitch Devices Sean Mitch ell 204-381-8809 active - Contacts 00309 Sean Mitch el…" at bounding box center [477, 29] width 538 height 29
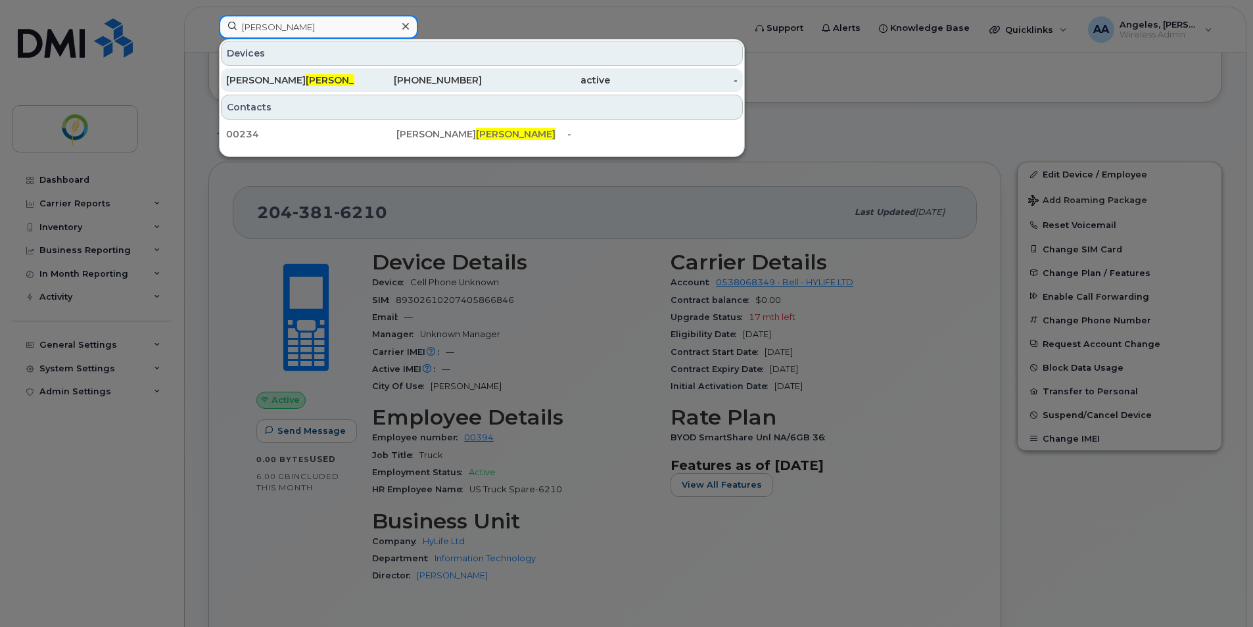
type input "martel"
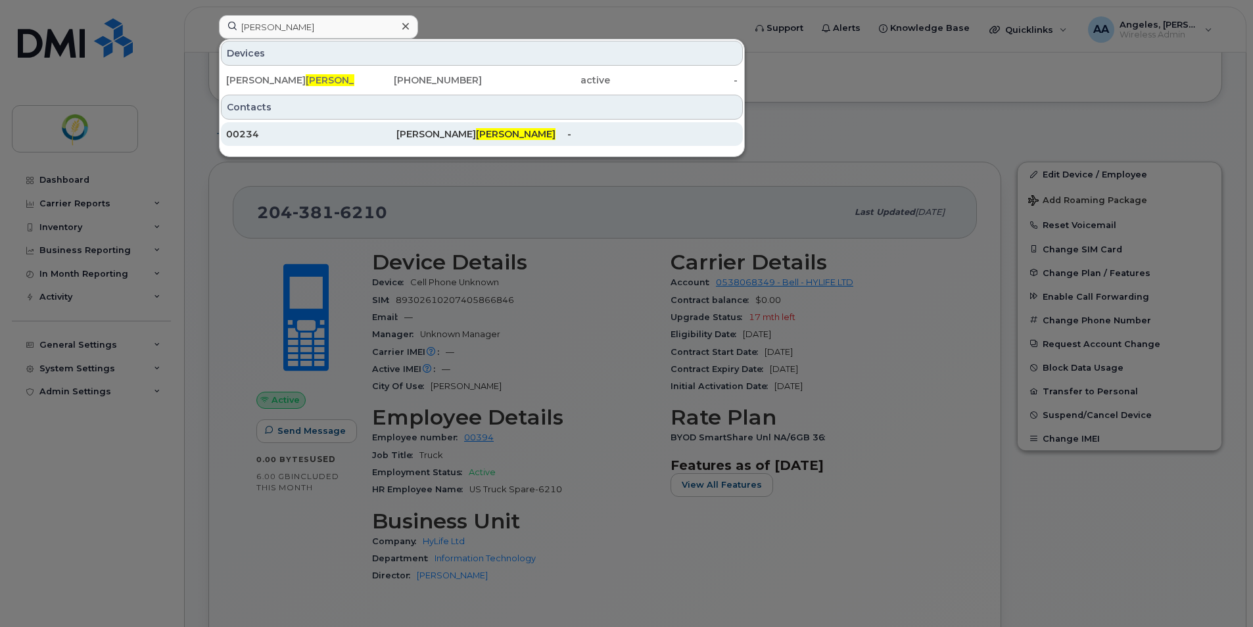
drag, startPoint x: 258, startPoint y: 80, endPoint x: 538, endPoint y: 130, distance: 284.6
click at [258, 80] on div "Michelle Martel" at bounding box center [290, 80] width 128 height 13
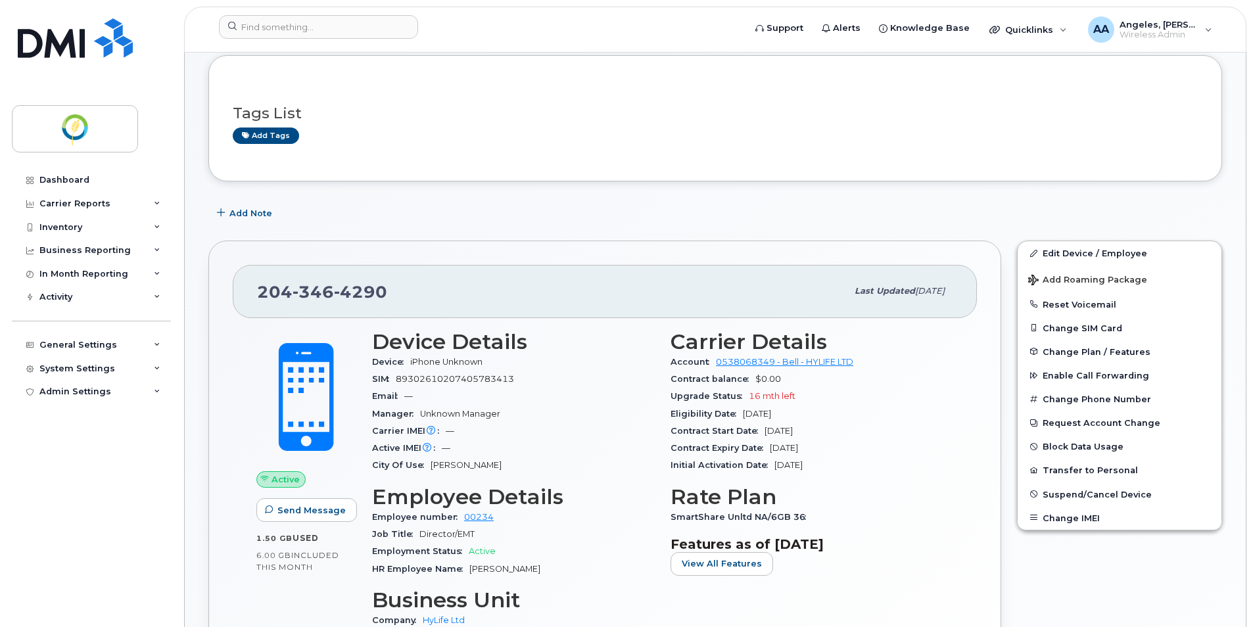
scroll to position [197, 0]
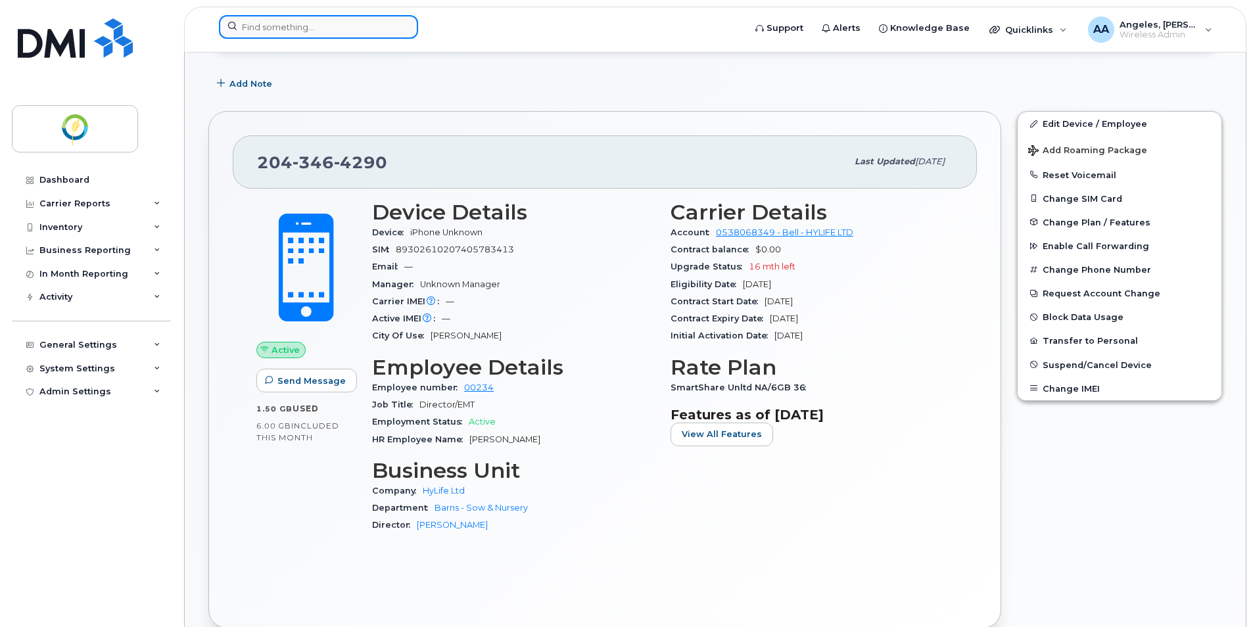
click at [290, 29] on input at bounding box center [318, 27] width 199 height 24
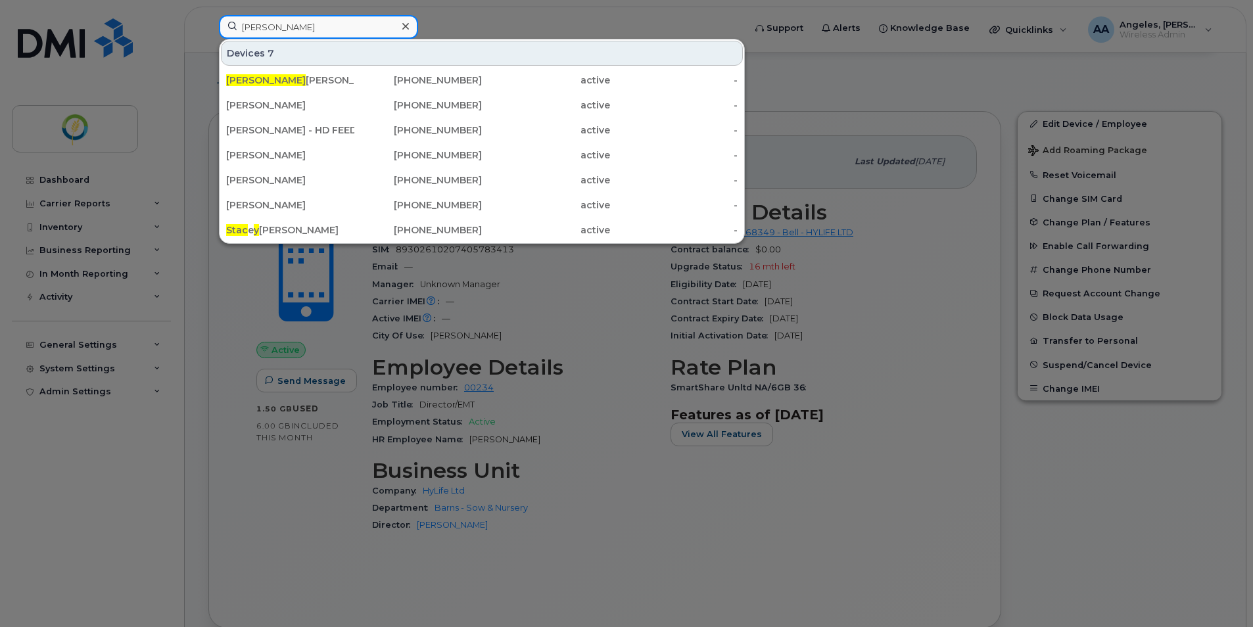
type input "stacy"
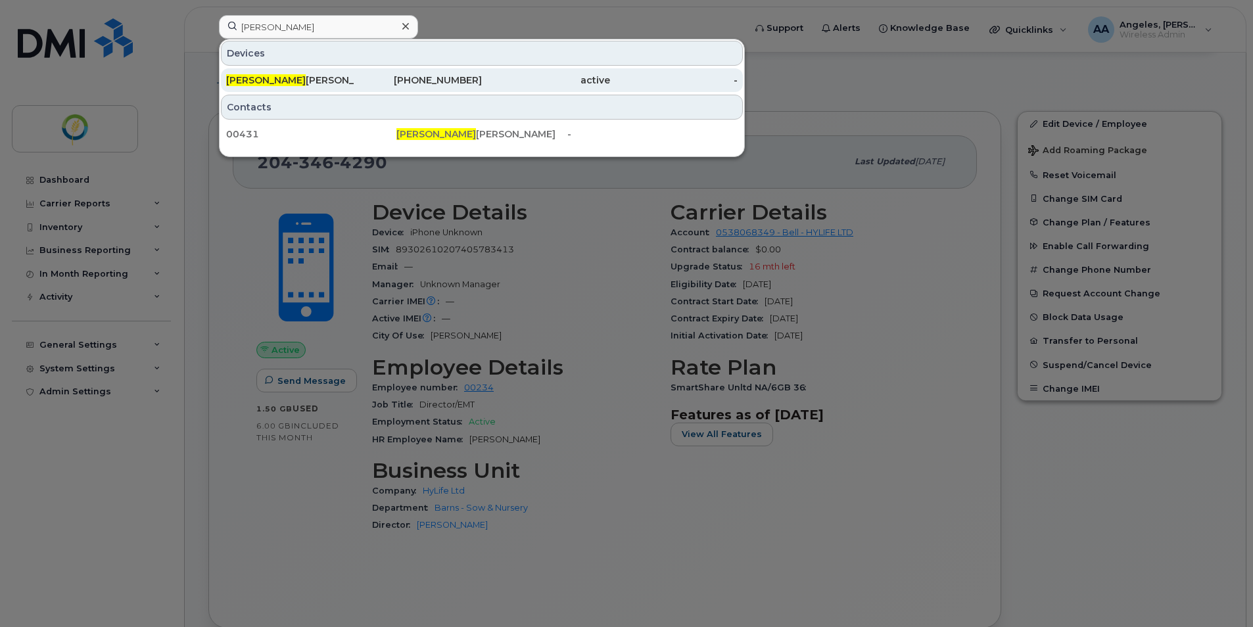
click at [538, 80] on div "active" at bounding box center [546, 80] width 128 height 13
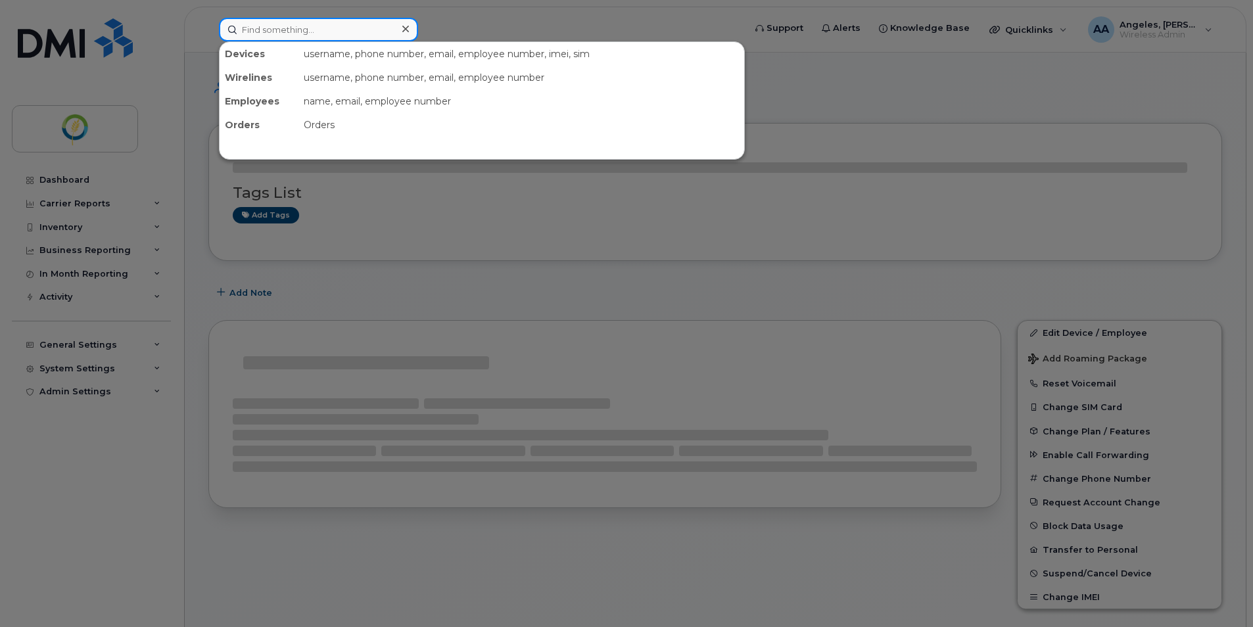
click at [291, 37] on input at bounding box center [318, 30] width 199 height 24
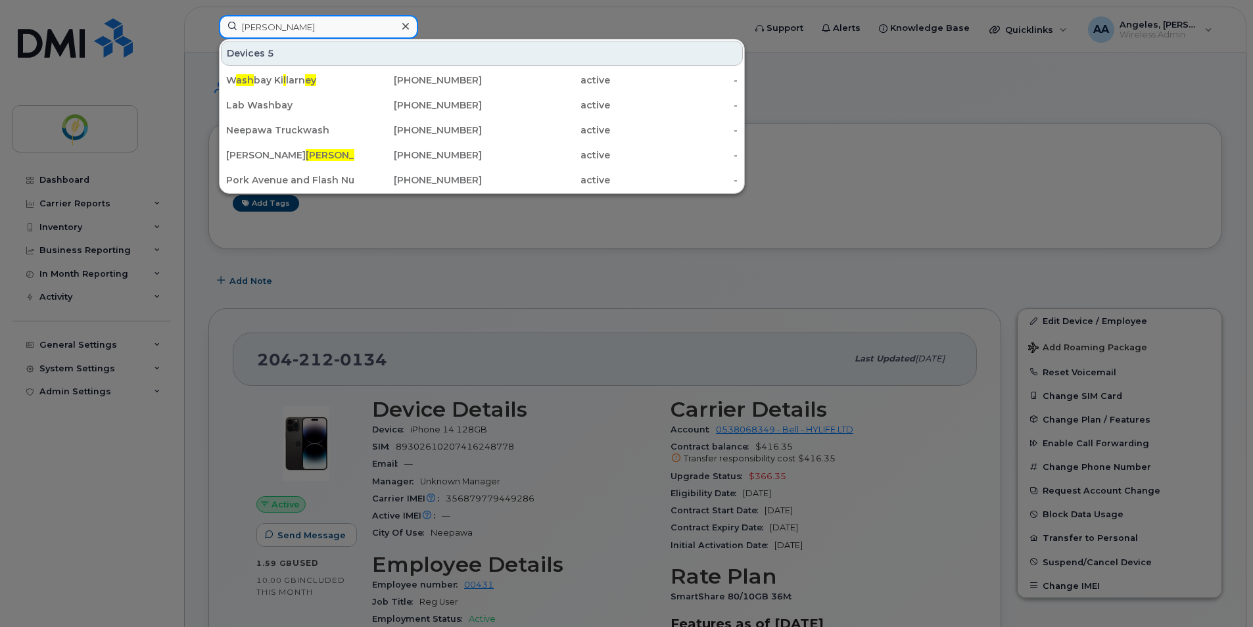
type input "[PERSON_NAME]"
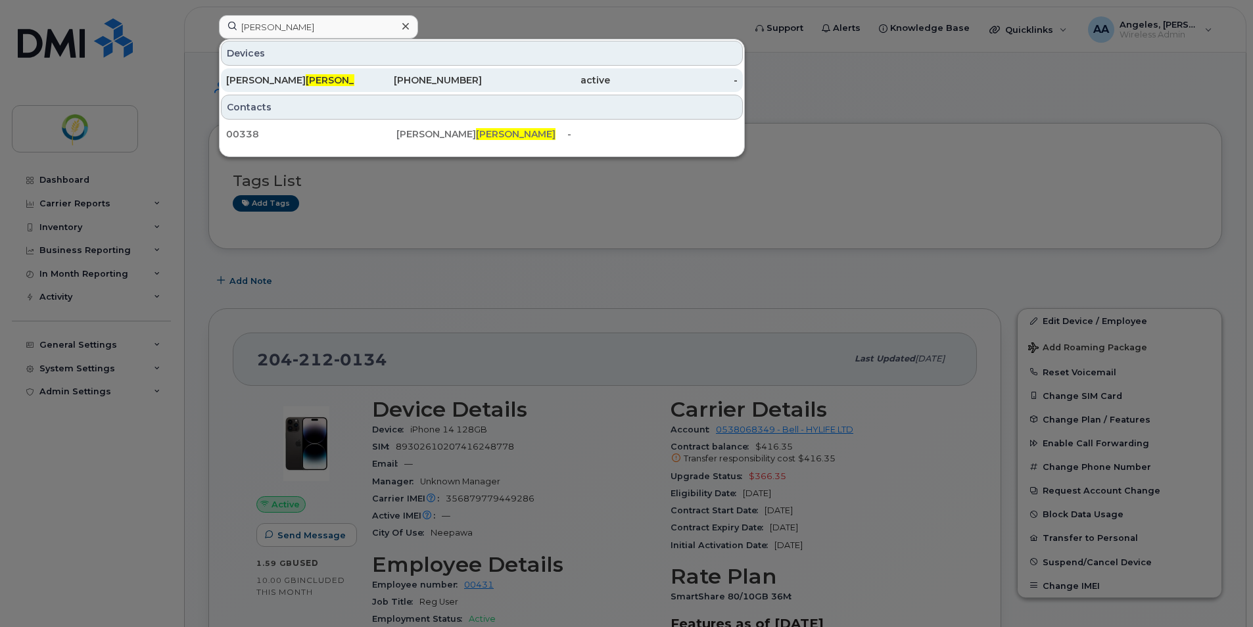
click at [349, 80] on div "[PERSON_NAME]" at bounding box center [290, 80] width 128 height 13
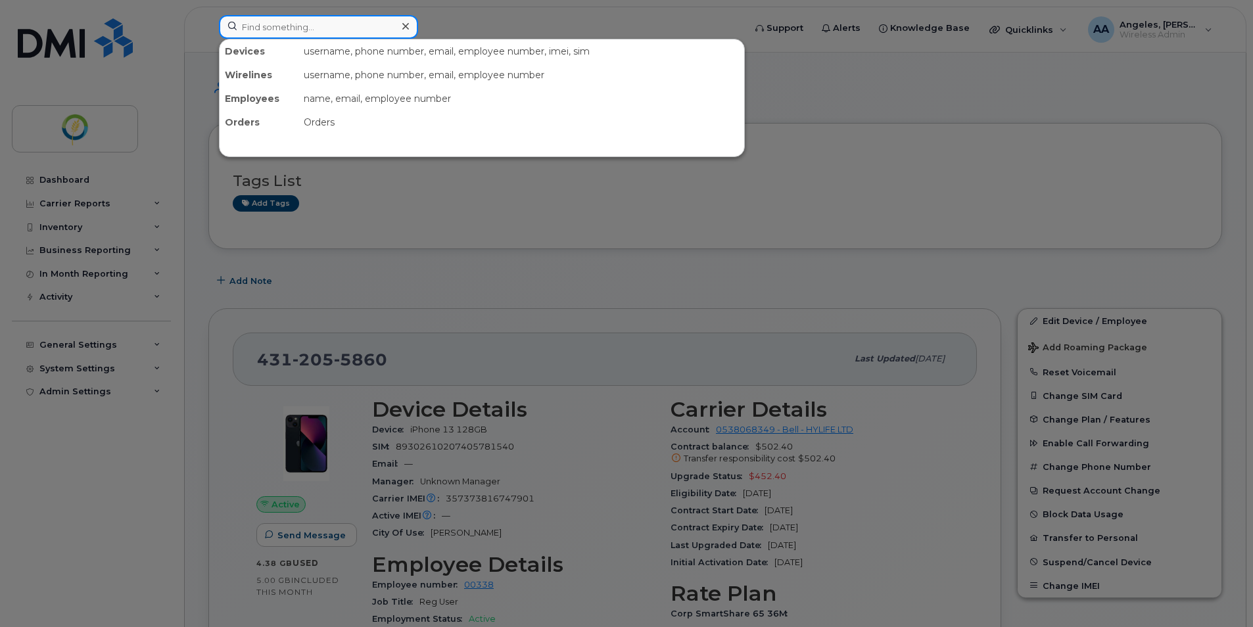
click at [268, 28] on input at bounding box center [318, 27] width 199 height 24
type input "[PERSON_NAME]"
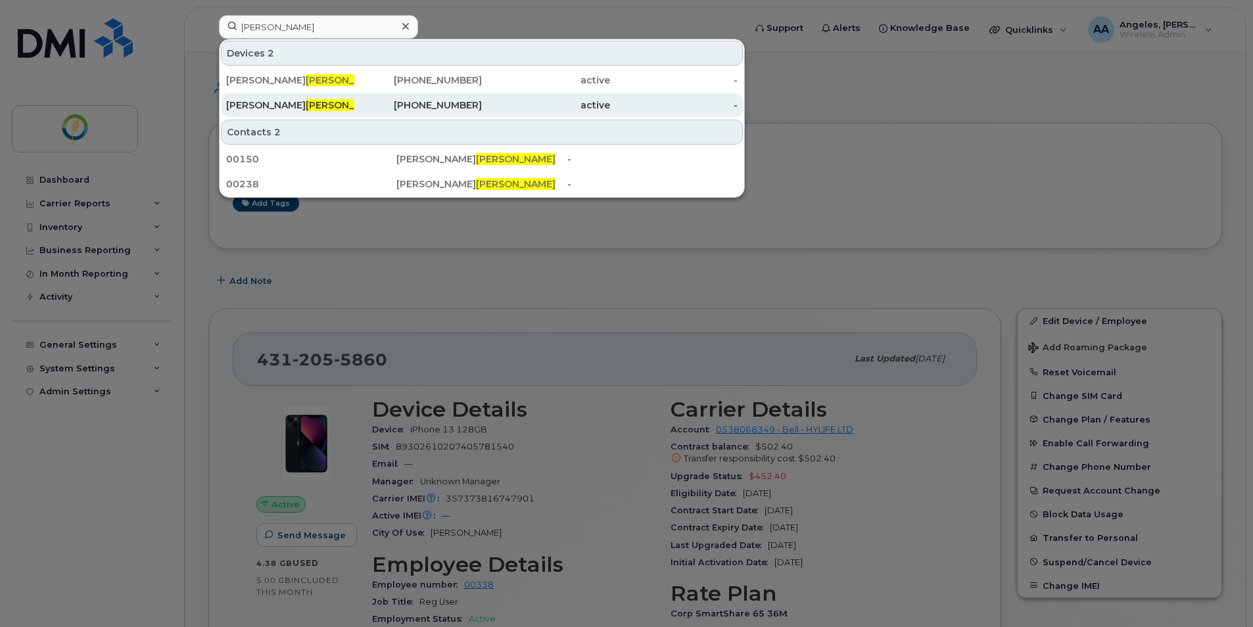
click at [325, 110] on div "[PERSON_NAME]" at bounding box center [290, 105] width 128 height 13
